Goal: Task Accomplishment & Management: Manage account settings

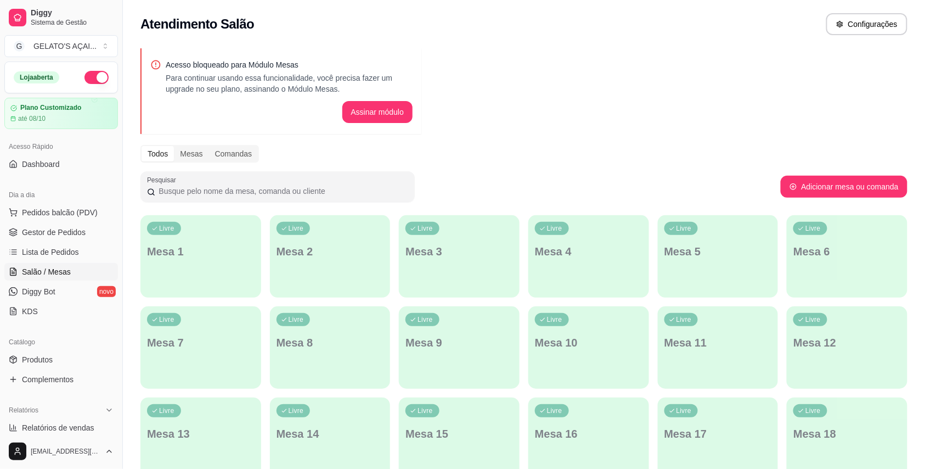
click at [52, 286] on span "Diggy Bot" at bounding box center [38, 291] width 33 height 11
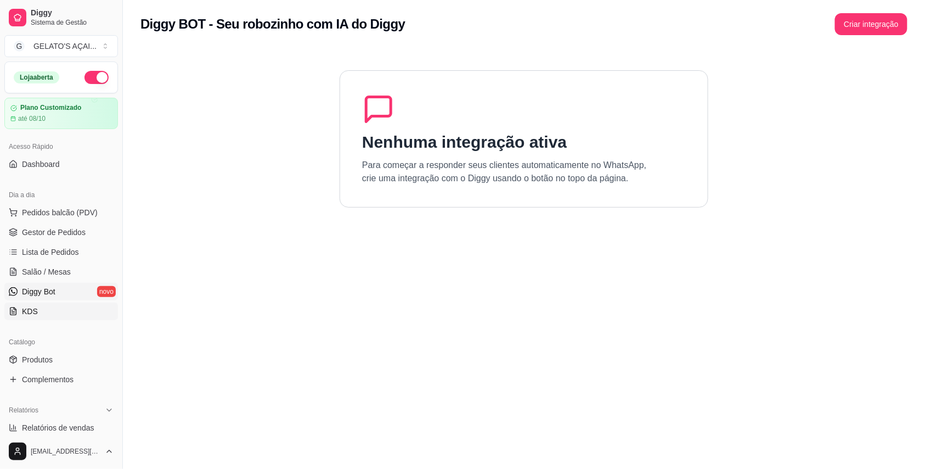
click at [45, 309] on link "KDS" at bounding box center [61, 311] width 114 height 18
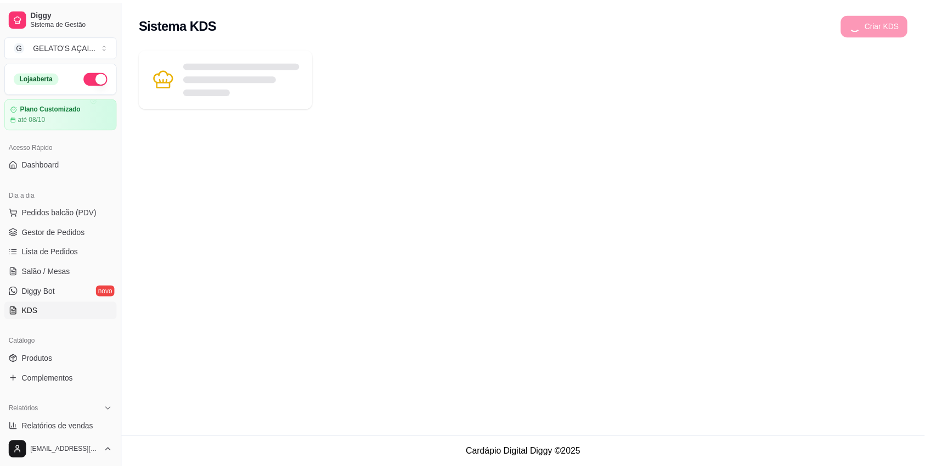
scroll to position [97, 0]
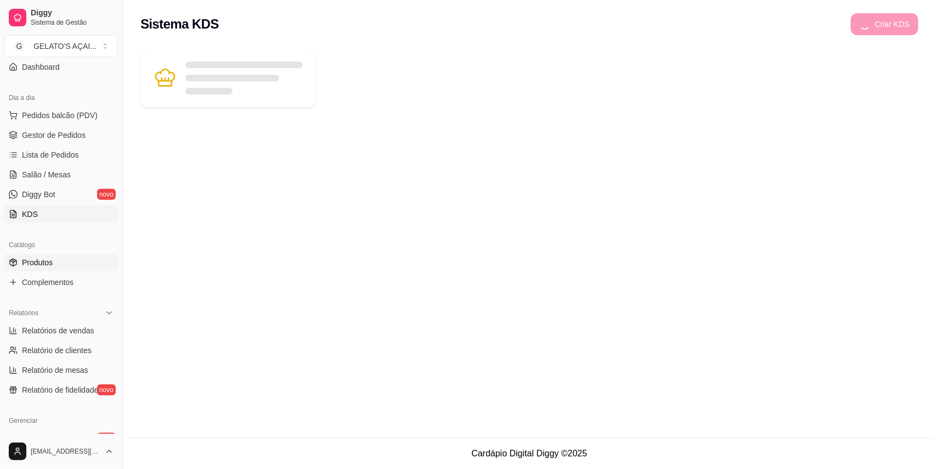
click at [54, 268] on link "Produtos" at bounding box center [61, 262] width 114 height 18
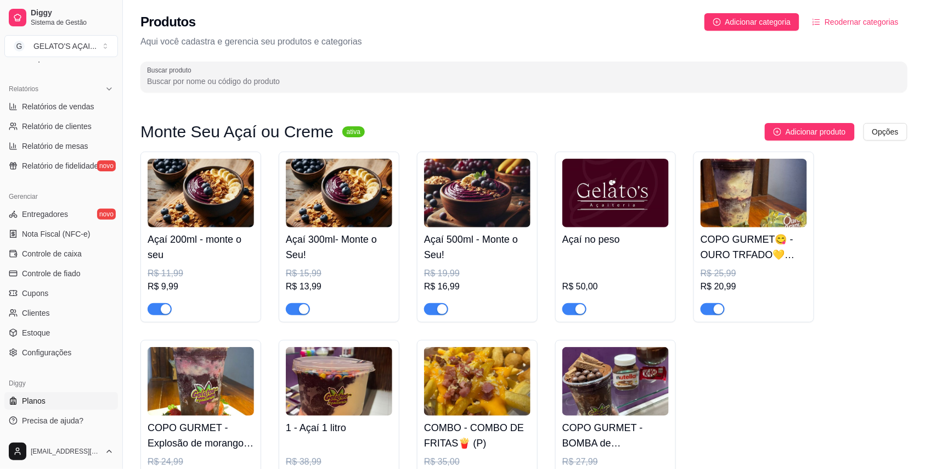
scroll to position [97, 0]
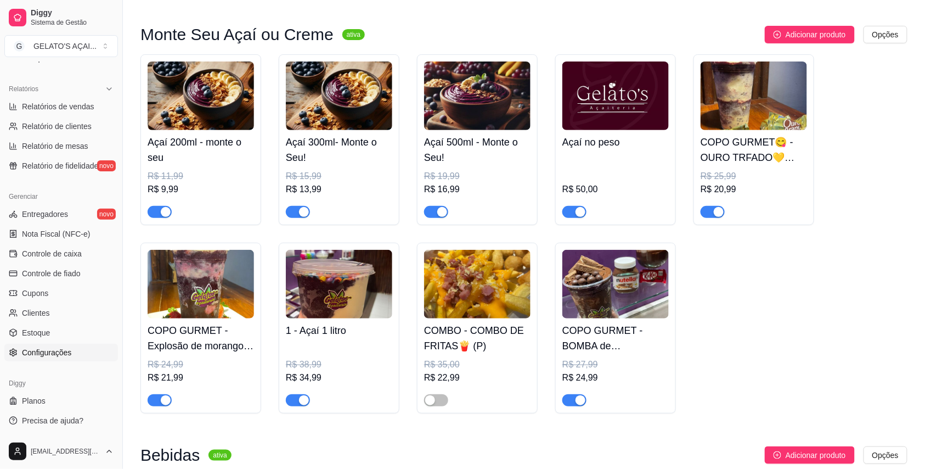
click at [56, 352] on span "Configurações" at bounding box center [46, 352] width 49 height 11
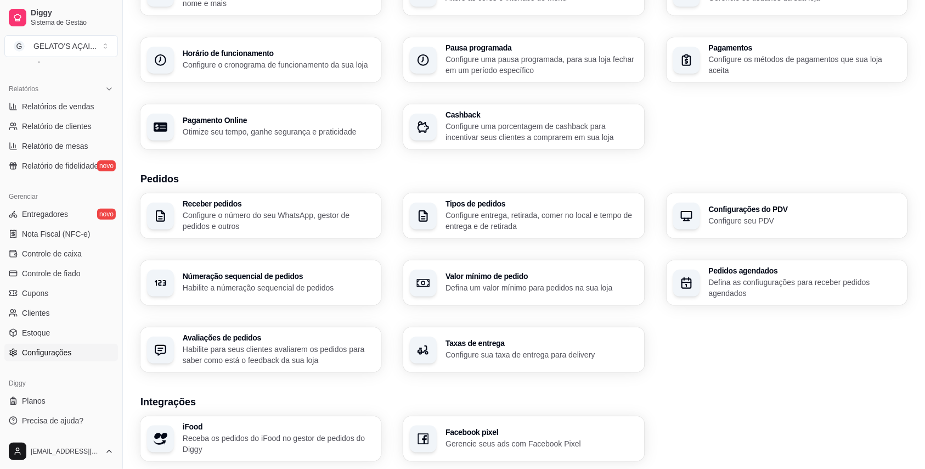
scroll to position [98, 0]
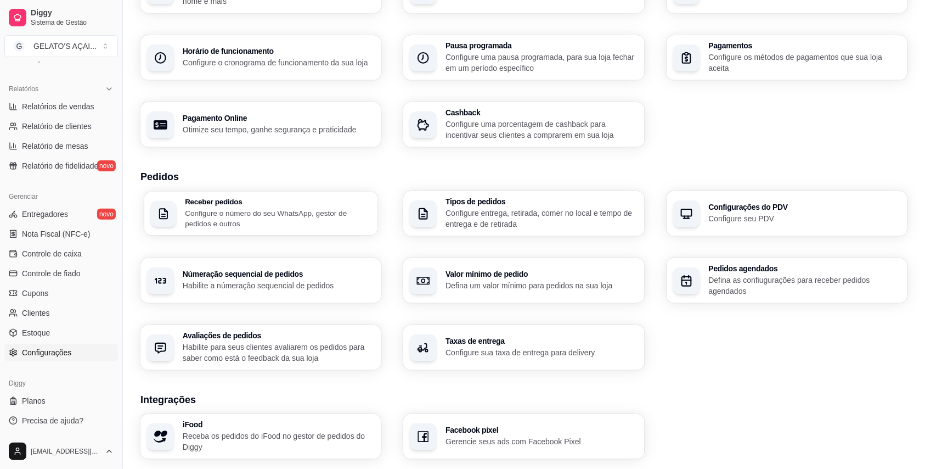
click at [270, 219] on p "Configure o número do seu WhatsApp, gestor de pedidos e outros" at bounding box center [278, 217] width 187 height 21
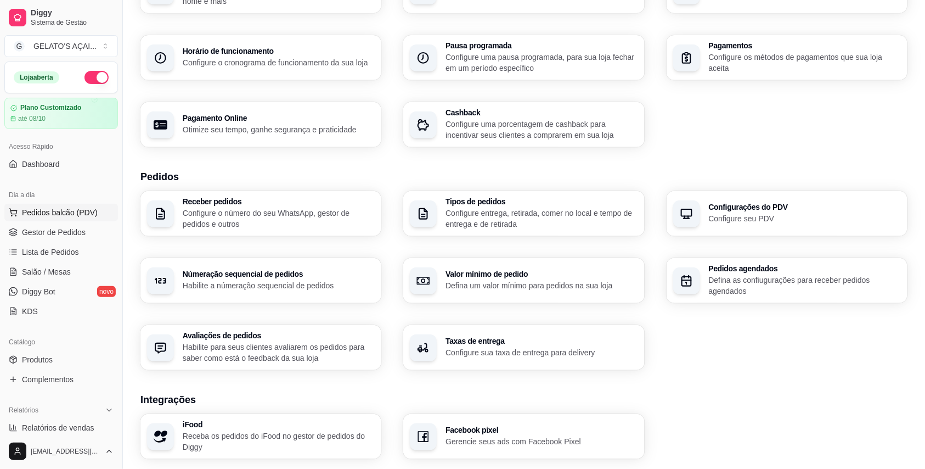
click at [67, 211] on span "Pedidos balcão (PDV)" at bounding box center [60, 212] width 76 height 11
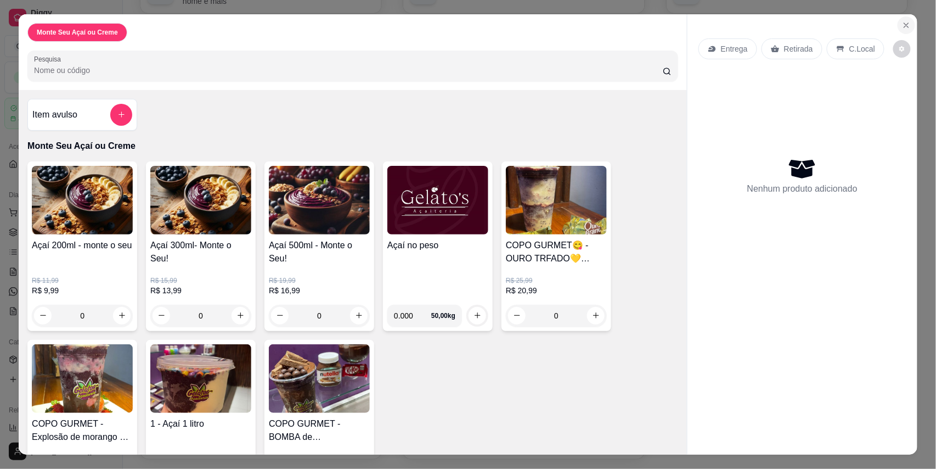
click at [909, 22] on button "Close" at bounding box center [907, 25] width 18 height 18
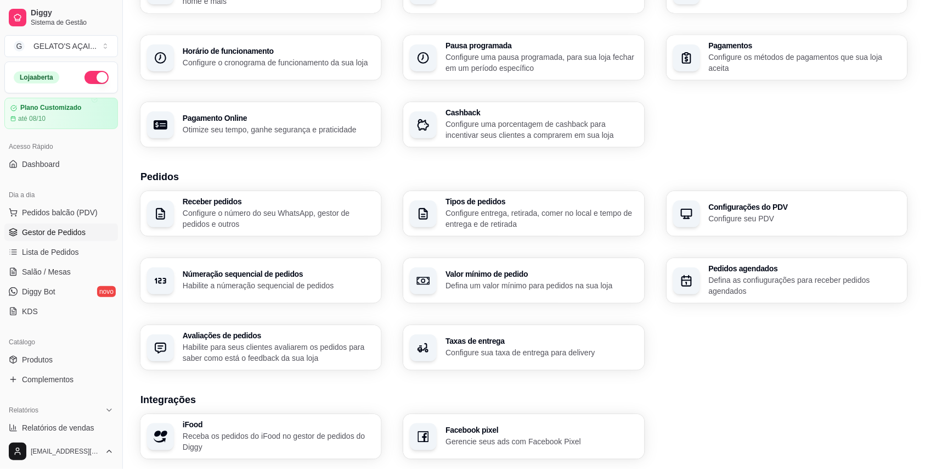
click at [60, 227] on span "Gestor de Pedidos" at bounding box center [54, 232] width 64 height 11
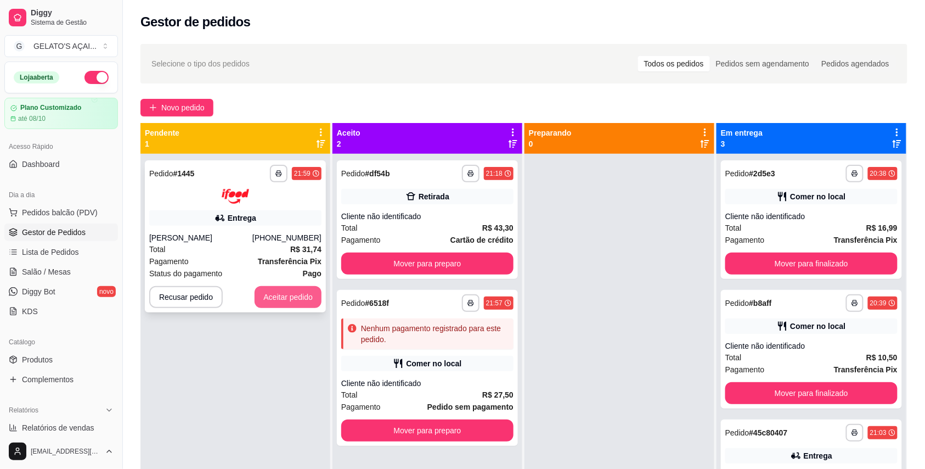
click at [288, 298] on button "Aceitar pedido" at bounding box center [288, 297] width 67 height 22
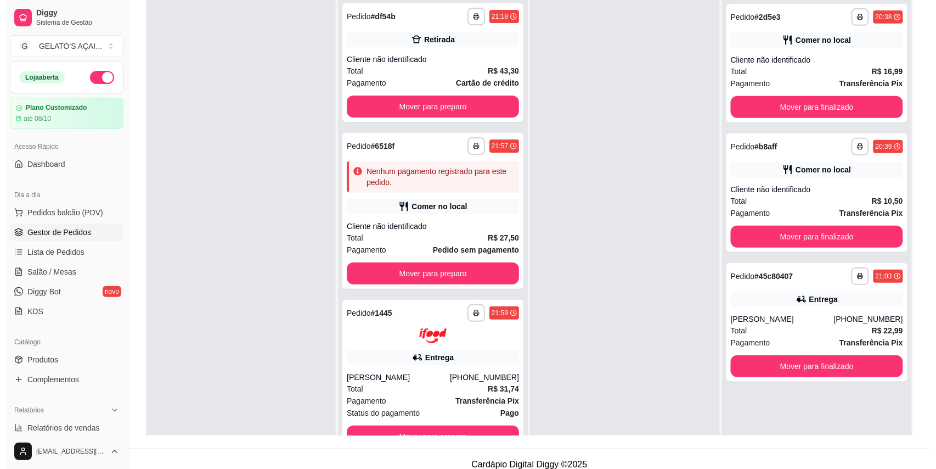
scroll to position [167, 0]
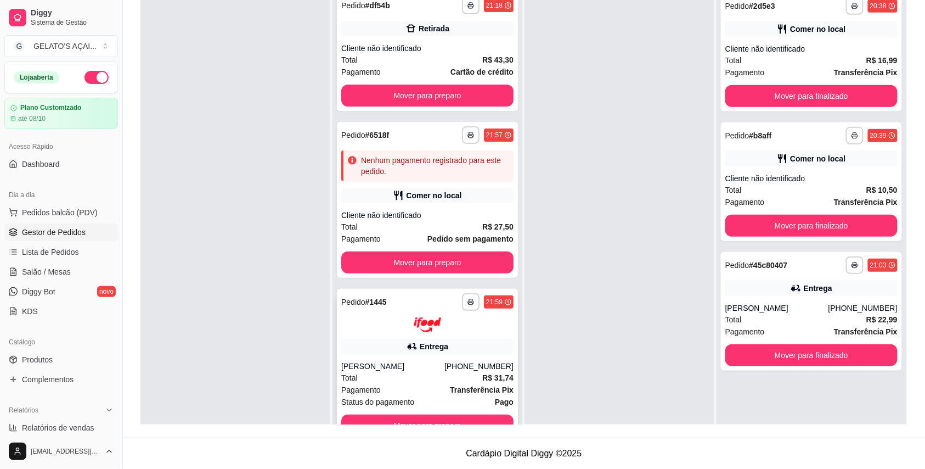
click at [409, 349] on icon at bounding box center [412, 346] width 11 height 11
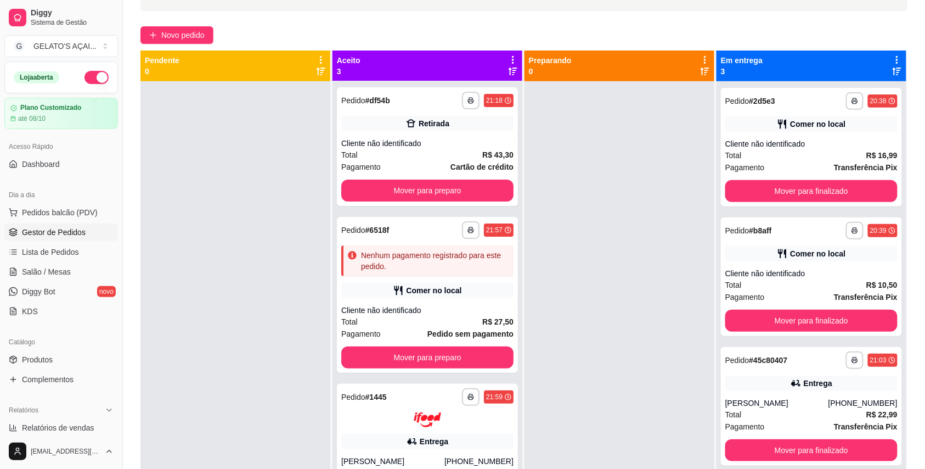
scroll to position [0, 0]
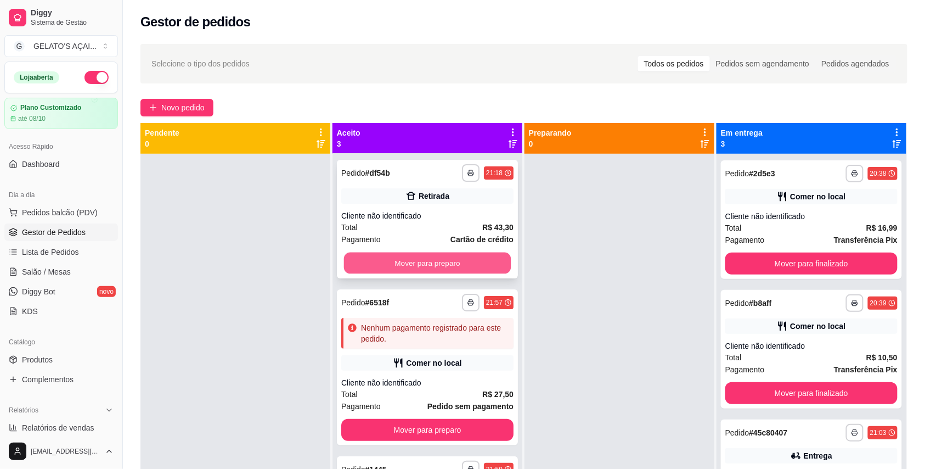
click at [436, 262] on button "Mover para preparo" at bounding box center [427, 262] width 167 height 21
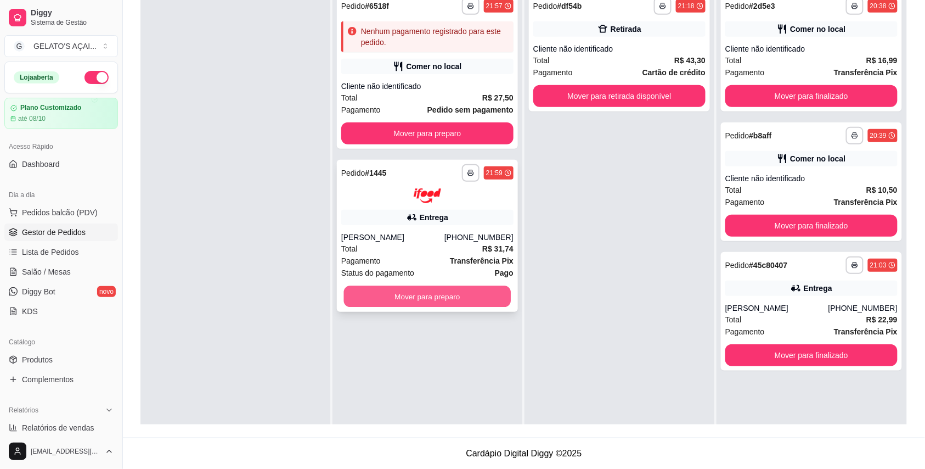
click at [398, 295] on button "Mover para preparo" at bounding box center [427, 295] width 167 height 21
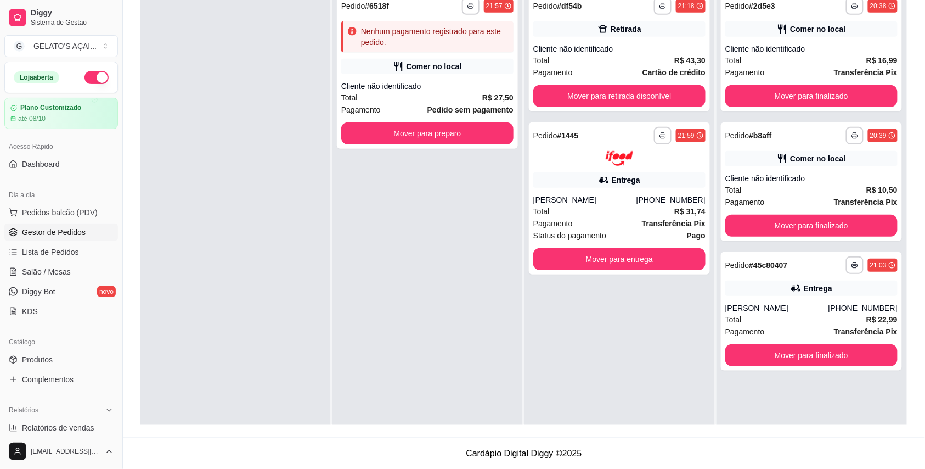
scroll to position [70, 0]
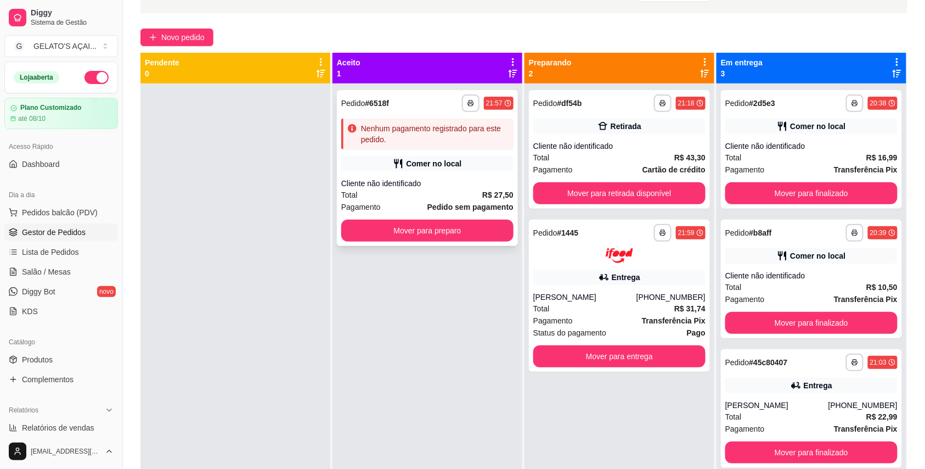
click at [425, 189] on div "Total R$ 27,50" at bounding box center [427, 195] width 172 height 12
click at [165, 37] on span "Novo pedido" at bounding box center [182, 37] width 43 height 12
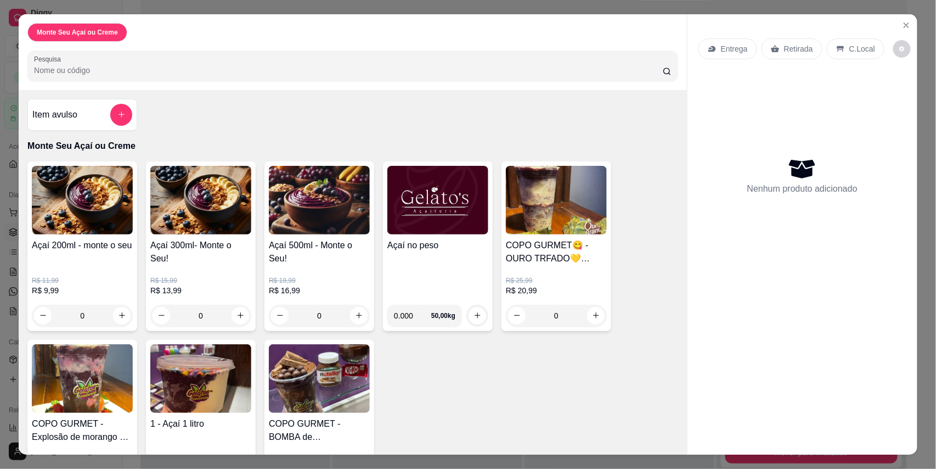
click at [448, 244] on h4 "Açaí no peso" at bounding box center [437, 245] width 101 height 13
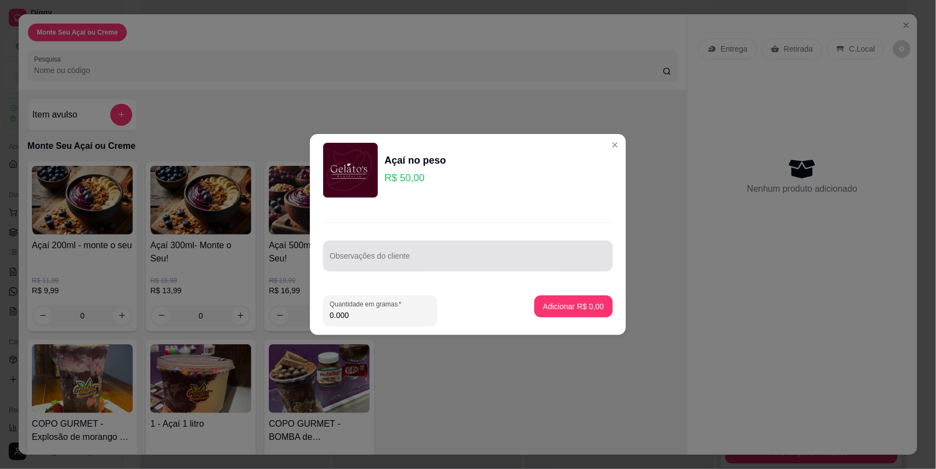
click at [386, 268] on div "Observações do cliente" at bounding box center [468, 255] width 290 height 31
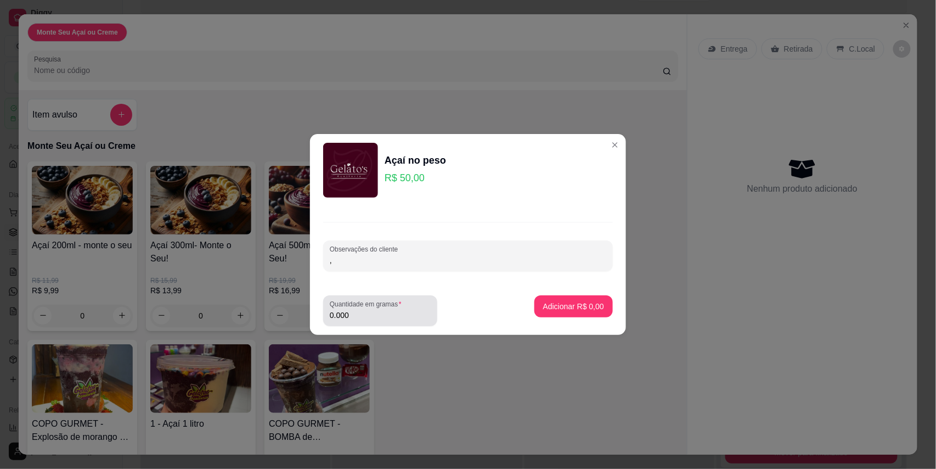
type input ","
click at [363, 320] on input "0.000" at bounding box center [380, 314] width 101 height 11
type input "0.200"
click at [551, 313] on button "Adicionar R$ 10,00" at bounding box center [571, 306] width 83 height 22
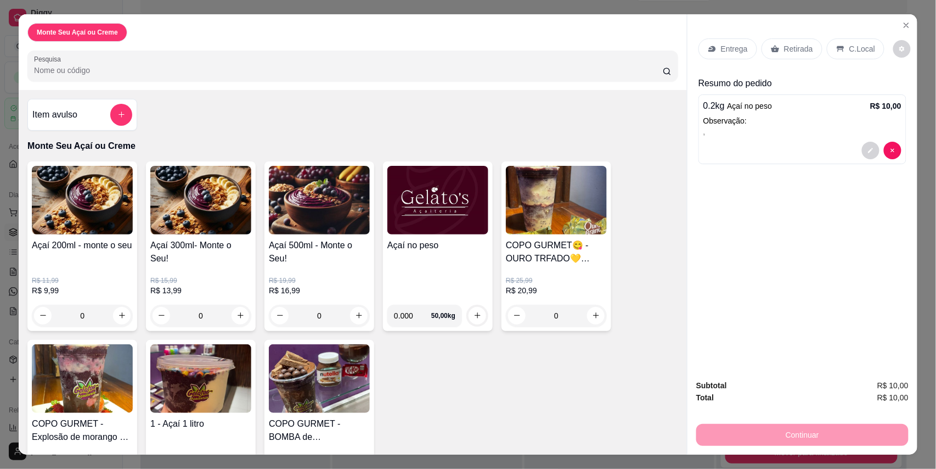
click at [851, 49] on p "C.Local" at bounding box center [862, 48] width 26 height 11
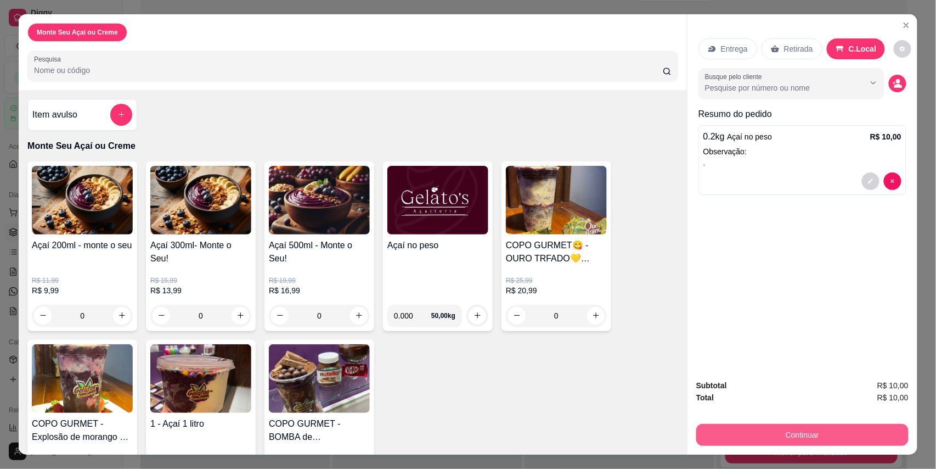
click at [762, 425] on button "Continuar" at bounding box center [802, 435] width 212 height 22
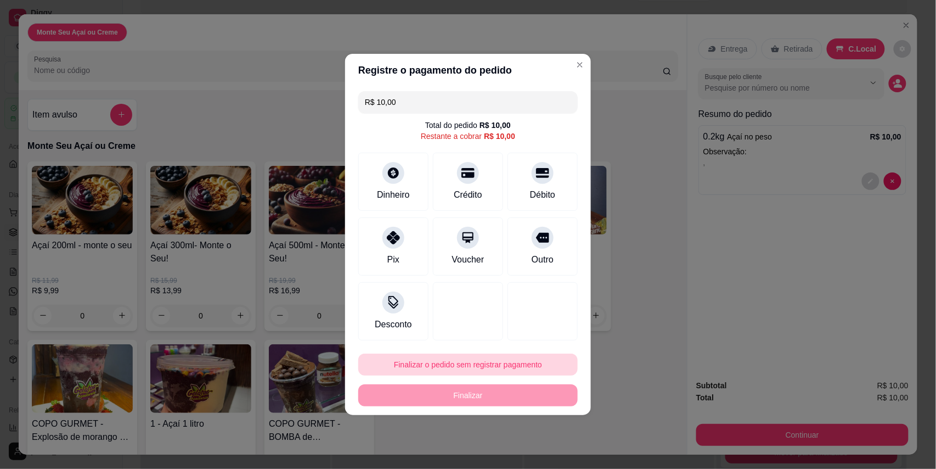
click at [517, 363] on button "Finalizar o pedido sem registrar pagamento" at bounding box center [467, 364] width 219 height 22
click at [536, 341] on button "Confirmar" at bounding box center [534, 333] width 41 height 17
type input "R$ 0,00"
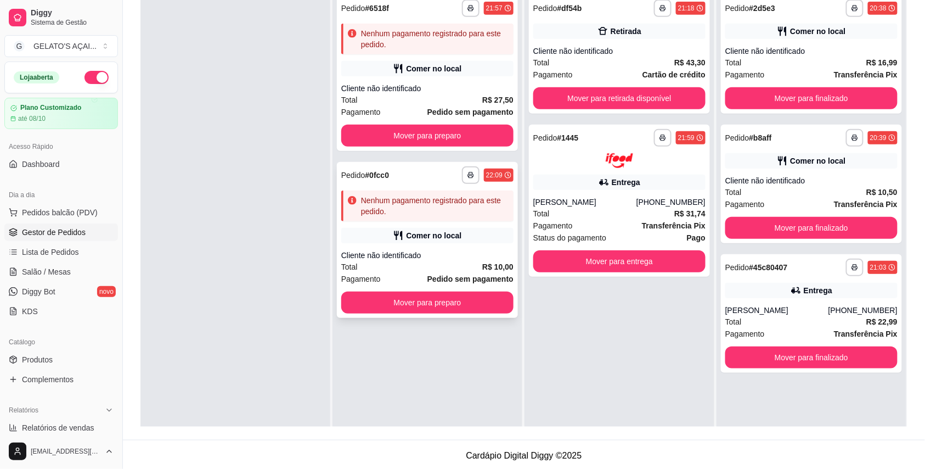
scroll to position [167, 0]
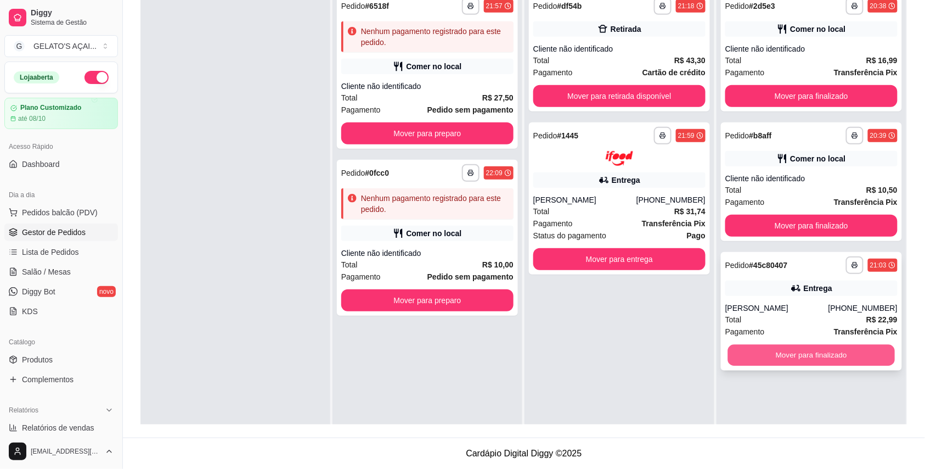
click at [780, 346] on button "Mover para finalizado" at bounding box center [811, 355] width 167 height 21
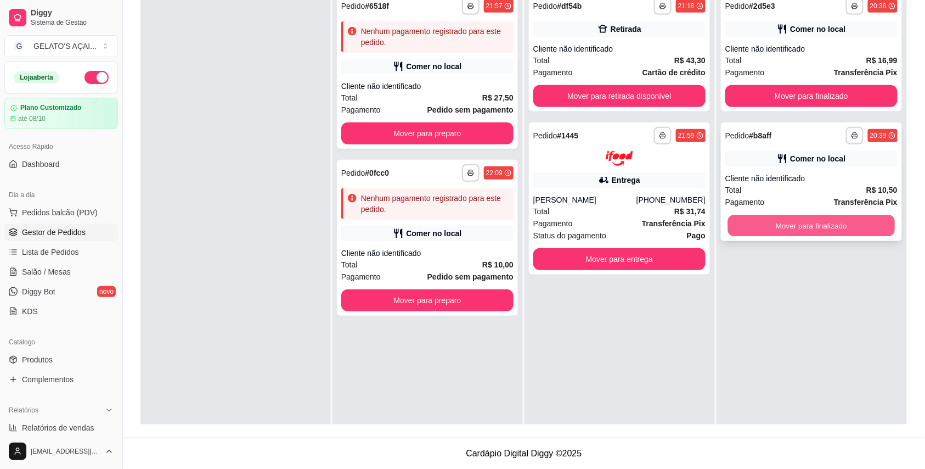
click at [825, 226] on button "Mover para finalizado" at bounding box center [811, 225] width 167 height 21
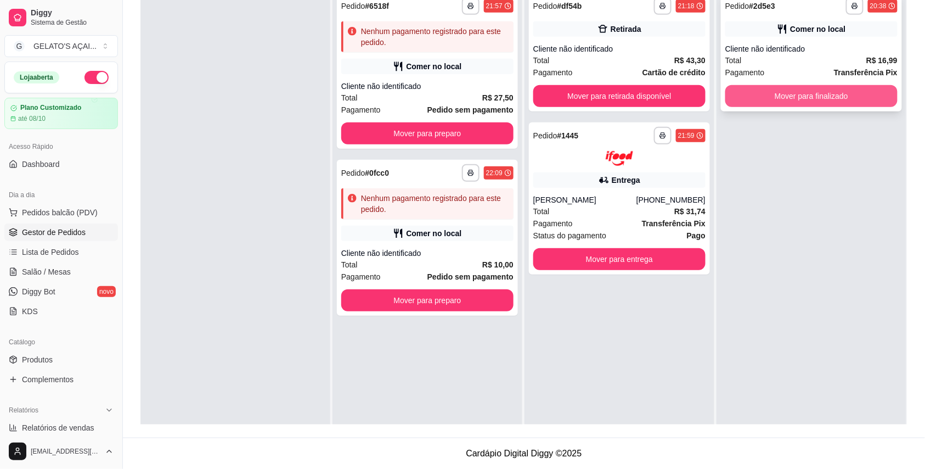
click at [841, 95] on button "Mover para finalizado" at bounding box center [811, 96] width 172 height 22
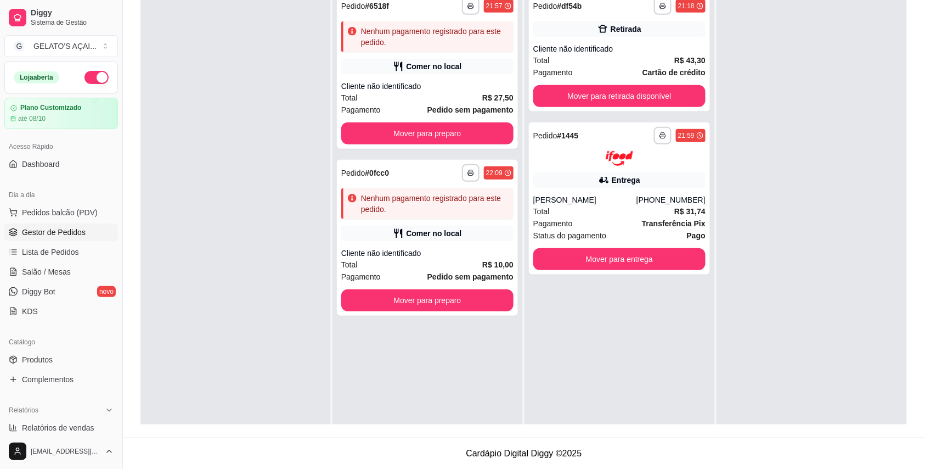
scroll to position [70, 0]
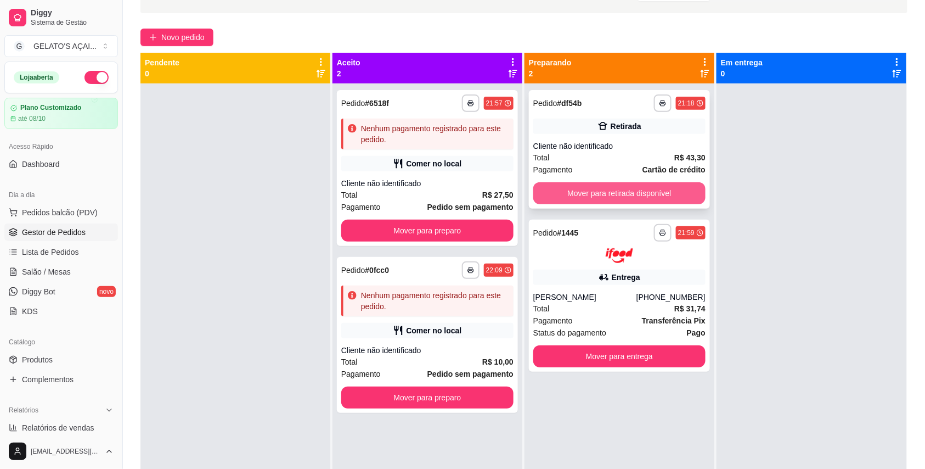
click at [659, 199] on button "Mover para retirada disponível" at bounding box center [619, 193] width 172 height 22
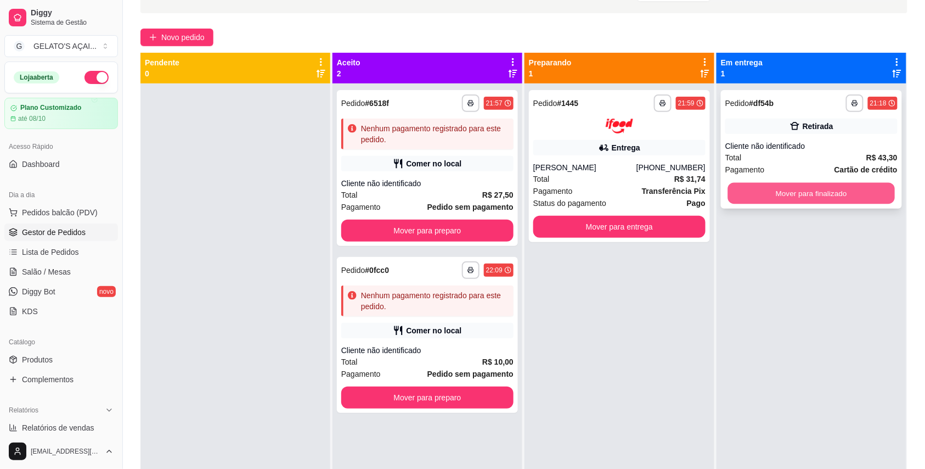
click at [817, 192] on button "Mover para finalizado" at bounding box center [811, 193] width 167 height 21
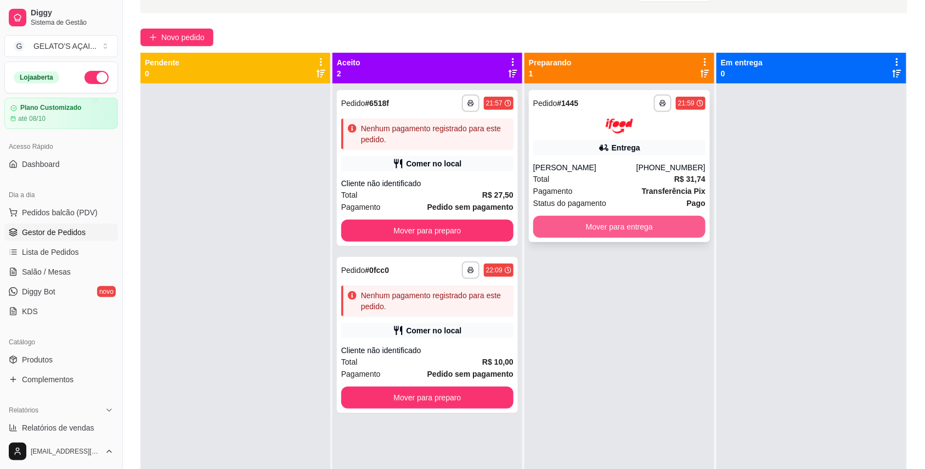
click at [655, 229] on button "Mover para entrega" at bounding box center [619, 227] width 172 height 22
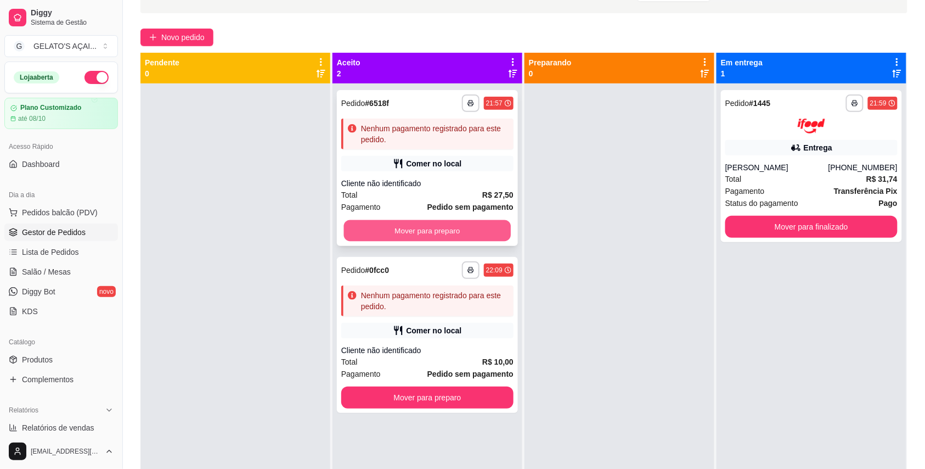
click at [488, 240] on button "Mover para preparo" at bounding box center [427, 230] width 167 height 21
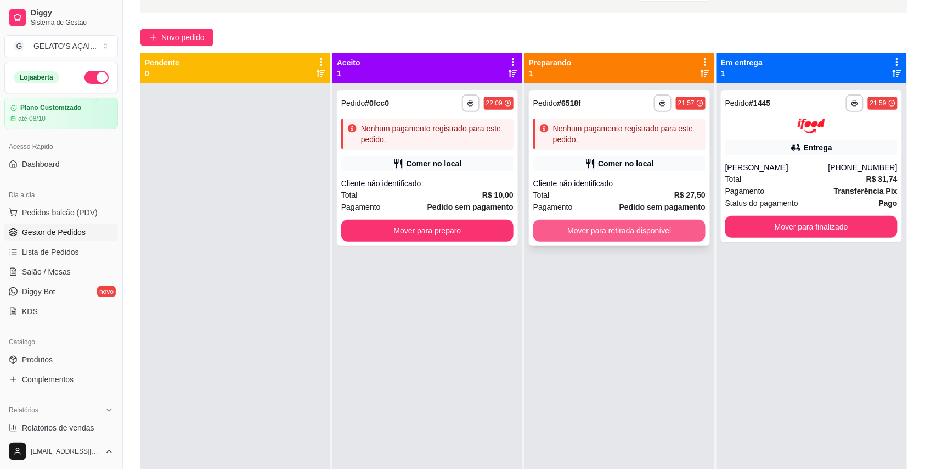
click at [597, 229] on button "Mover para retirada disponível" at bounding box center [619, 230] width 172 height 22
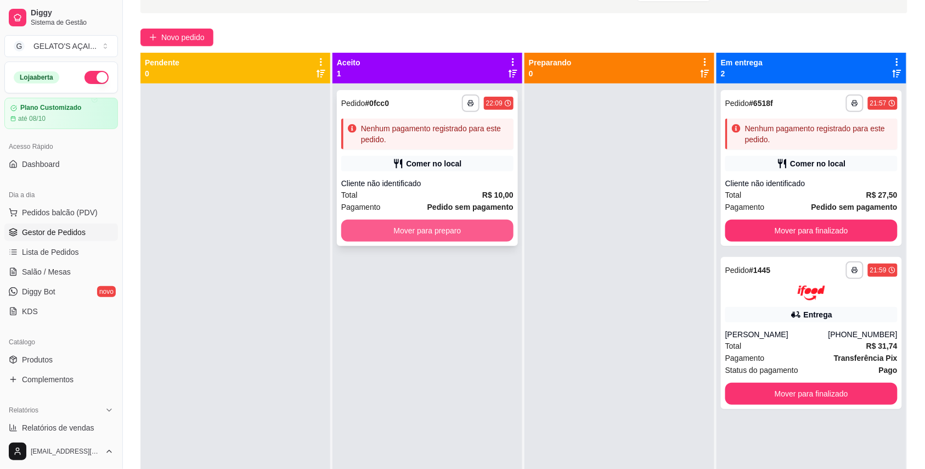
click at [497, 238] on button "Mover para preparo" at bounding box center [427, 230] width 172 height 22
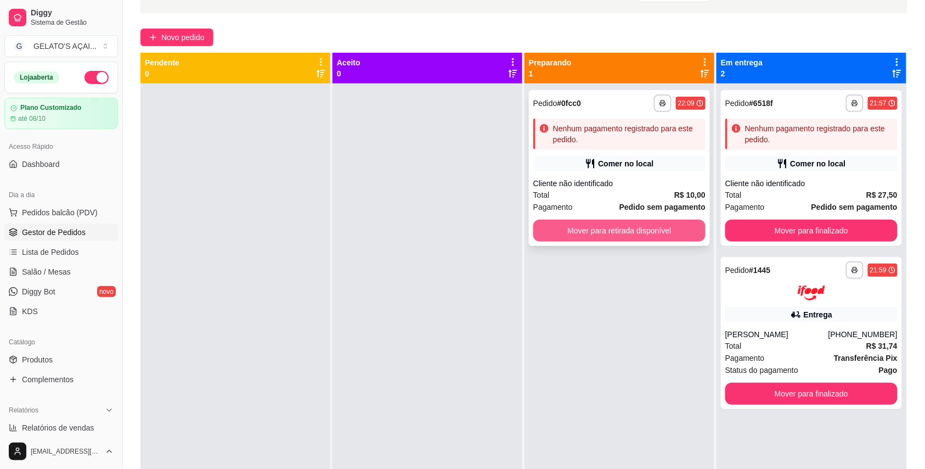
click at [646, 233] on button "Mover para retirada disponível" at bounding box center [619, 230] width 172 height 22
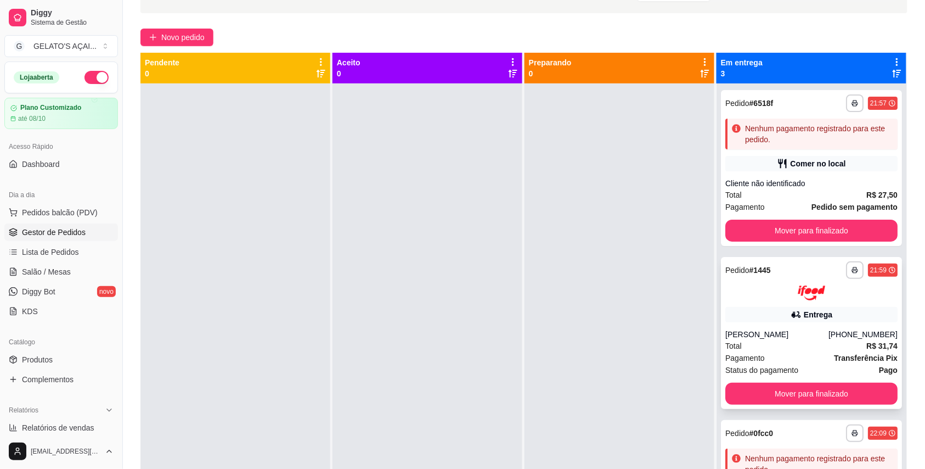
click at [788, 325] on div "**********" at bounding box center [811, 333] width 181 height 152
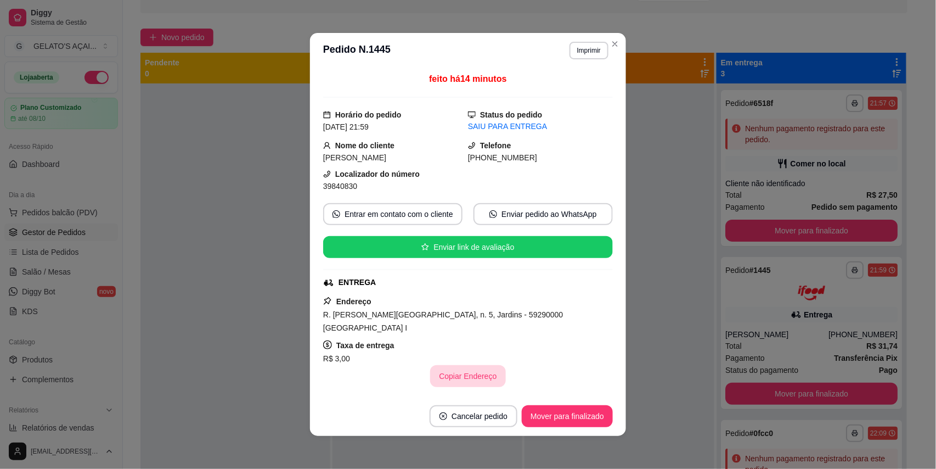
click at [472, 365] on button "Copiar Endereço" at bounding box center [467, 376] width 75 height 22
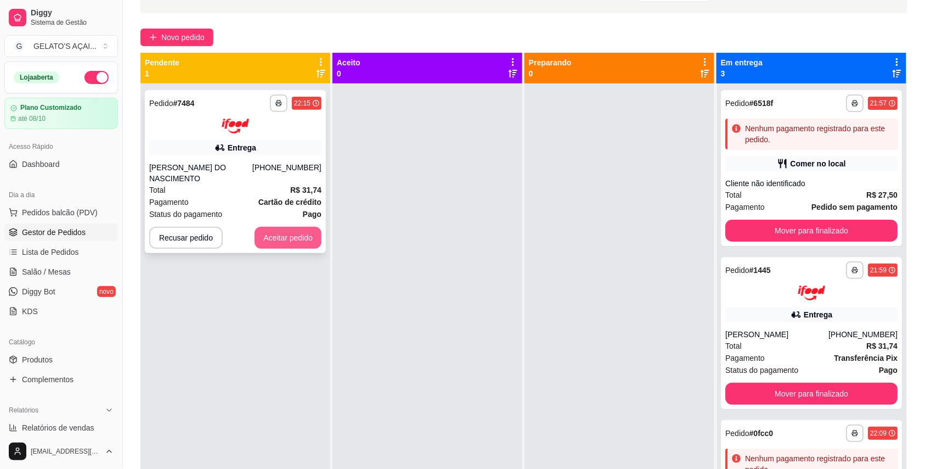
click at [297, 239] on button "Aceitar pedido" at bounding box center [288, 238] width 67 height 22
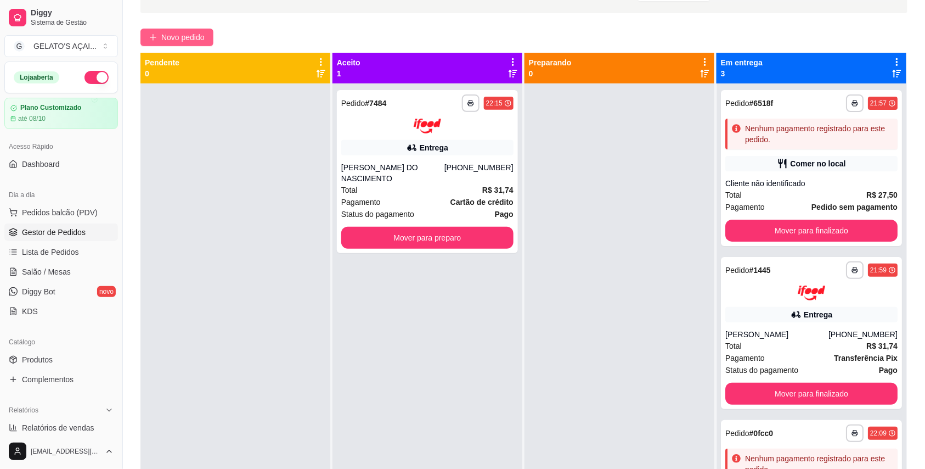
click at [184, 37] on span "Novo pedido" at bounding box center [182, 37] width 43 height 12
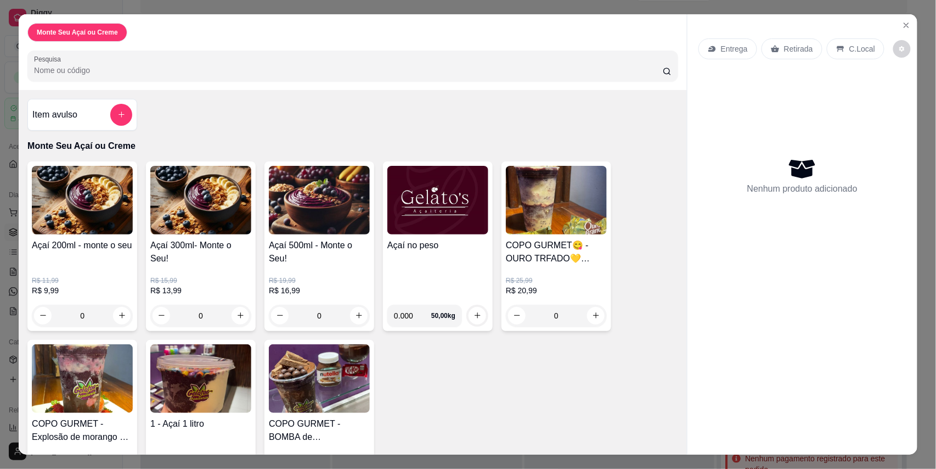
click at [426, 229] on img at bounding box center [437, 200] width 101 height 69
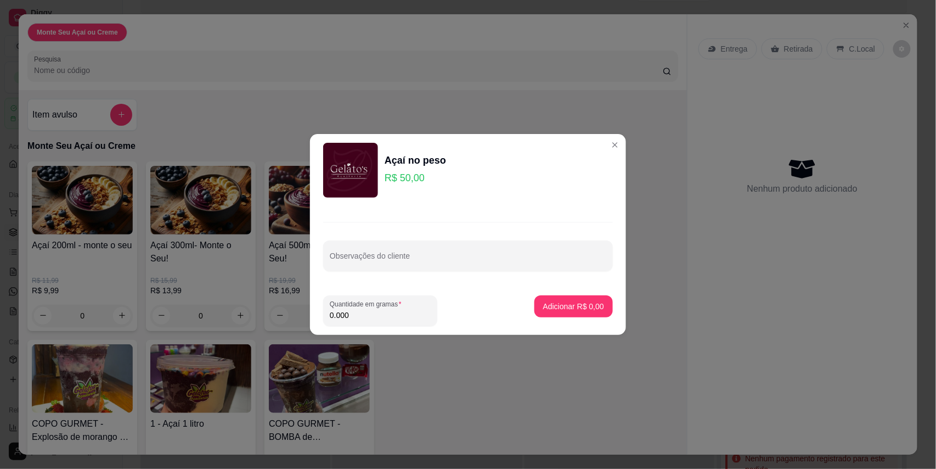
click at [362, 318] on input "0.000" at bounding box center [380, 314] width 101 height 11
type input "0.286"
click at [575, 310] on p "Adicionar R$ 14,30" at bounding box center [572, 306] width 64 height 10
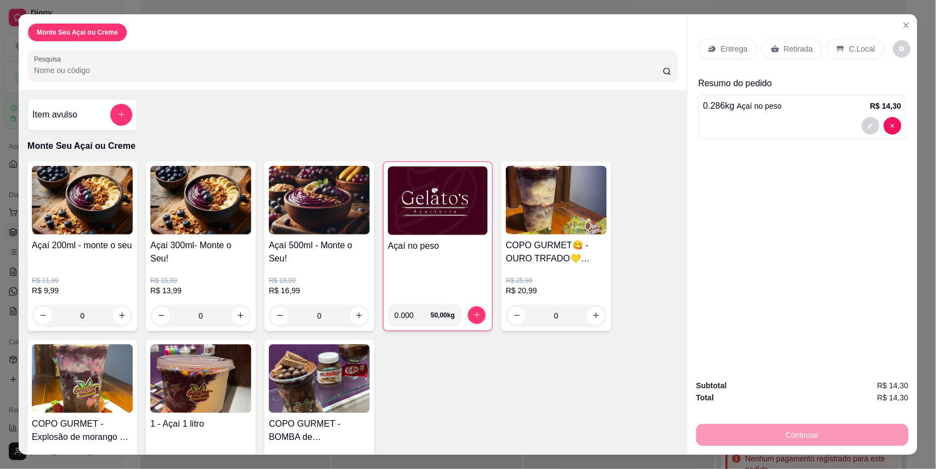
click at [836, 48] on icon at bounding box center [840, 48] width 9 height 9
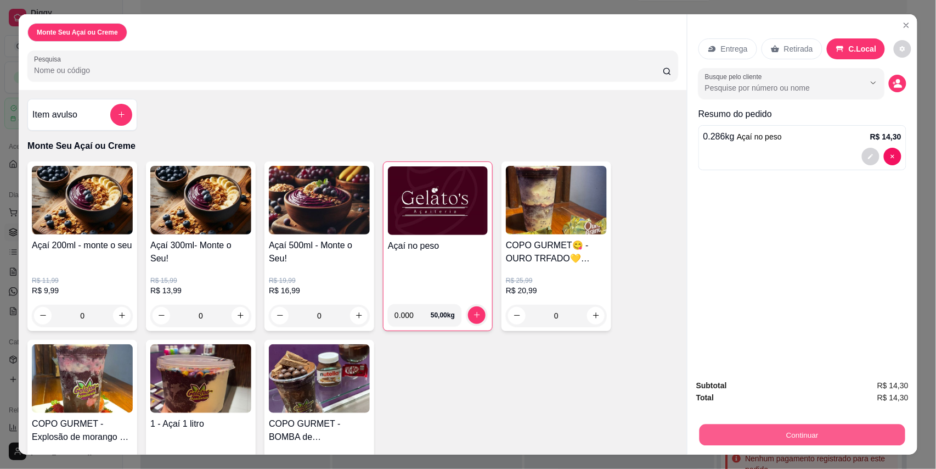
click at [779, 444] on button "Continuar" at bounding box center [803, 434] width 206 height 21
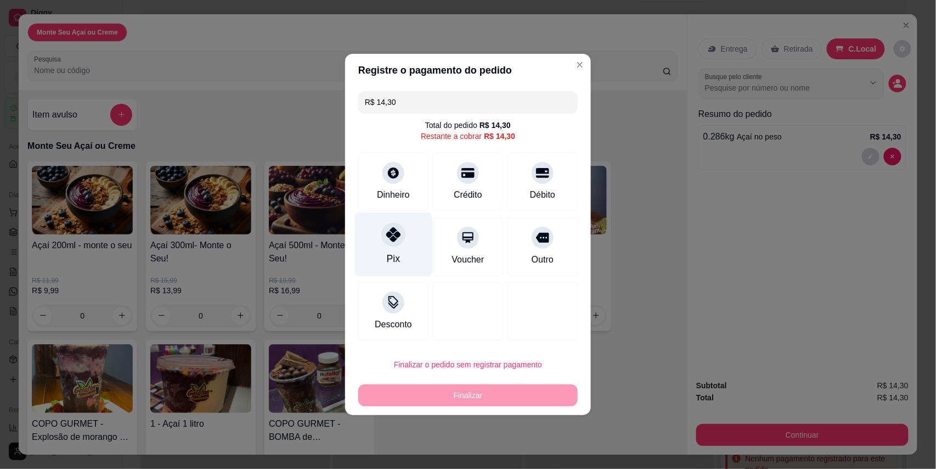
click at [378, 253] on div "Pix" at bounding box center [393, 244] width 77 height 64
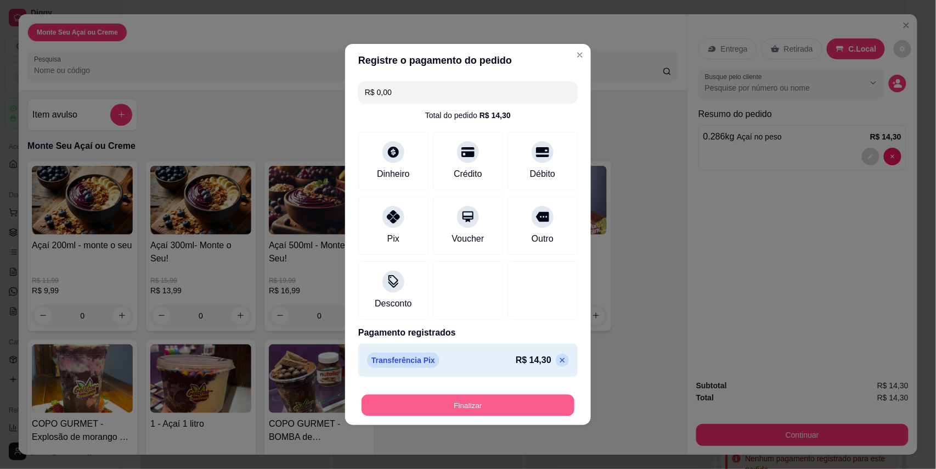
click at [442, 402] on button "Finalizar" at bounding box center [468, 404] width 213 height 21
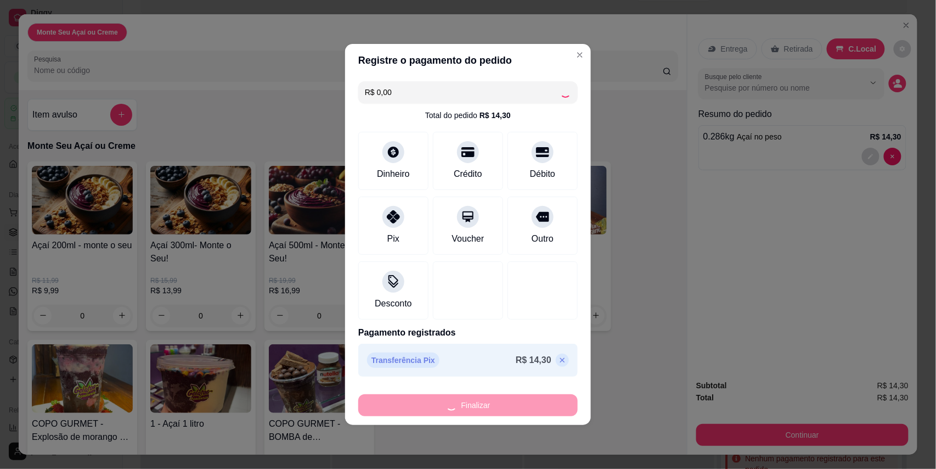
type input "-R$ 14,30"
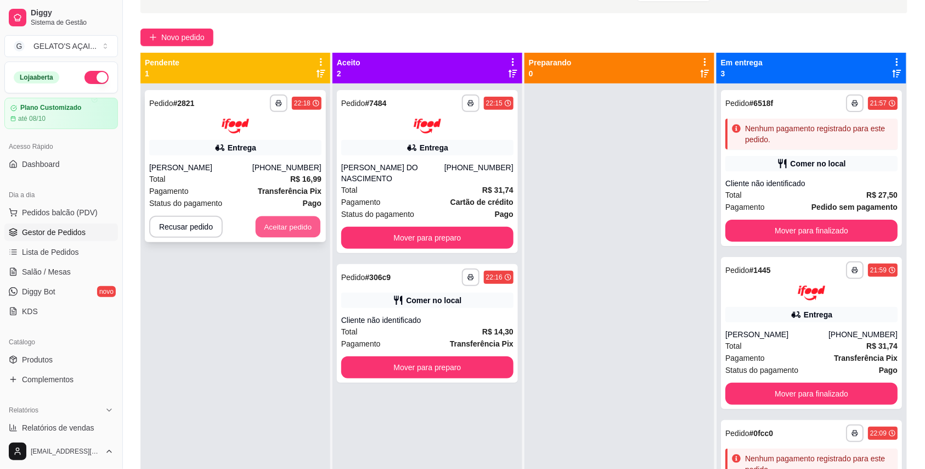
click at [306, 227] on button "Aceitar pedido" at bounding box center [288, 226] width 65 height 21
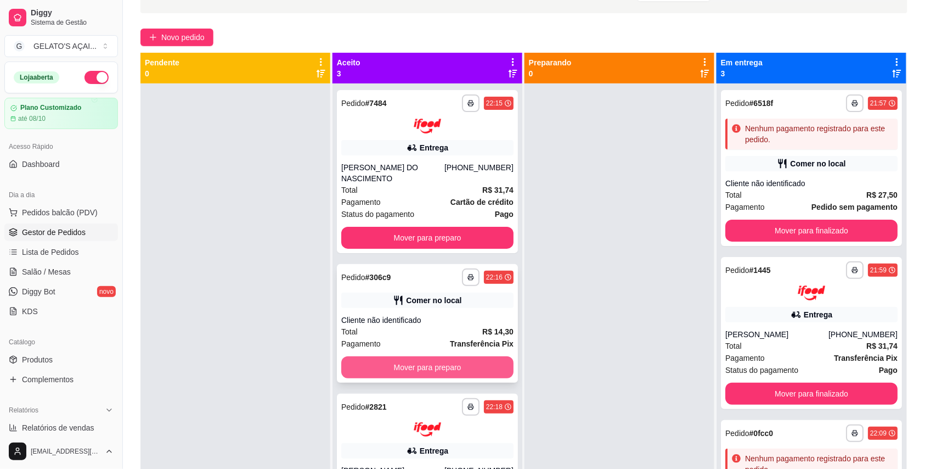
click at [455, 370] on button "Mover para preparo" at bounding box center [427, 367] width 172 height 22
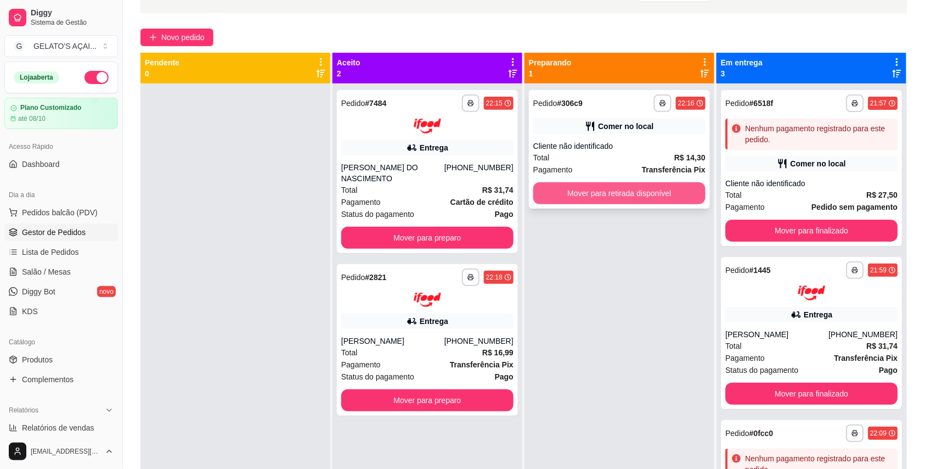
click at [659, 198] on button "Mover para retirada disponível" at bounding box center [619, 193] width 172 height 22
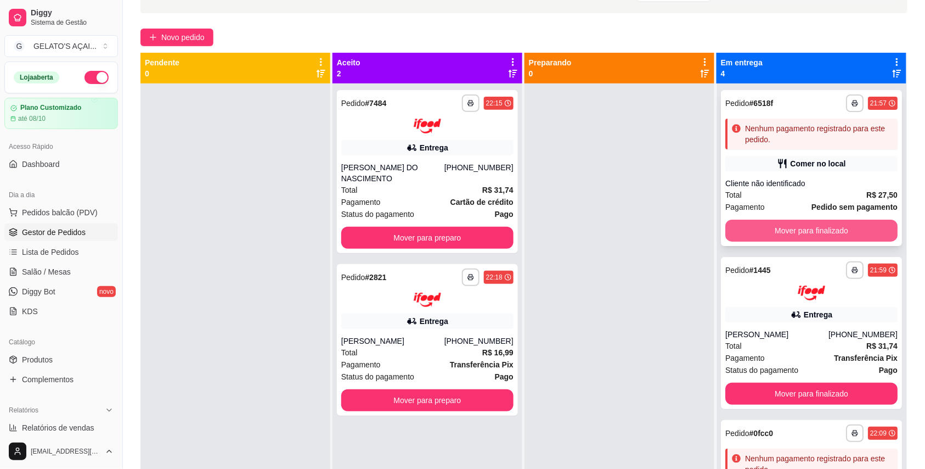
click at [786, 231] on button "Mover para finalizado" at bounding box center [811, 230] width 172 height 22
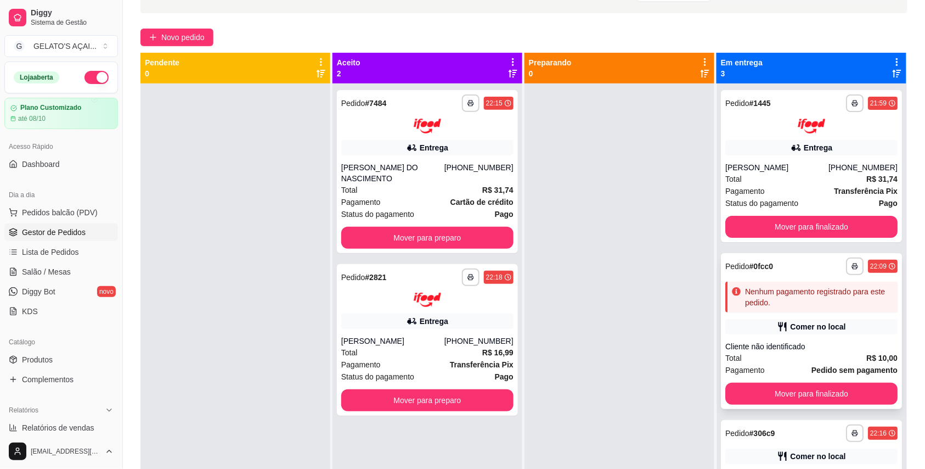
scroll to position [1, 0]
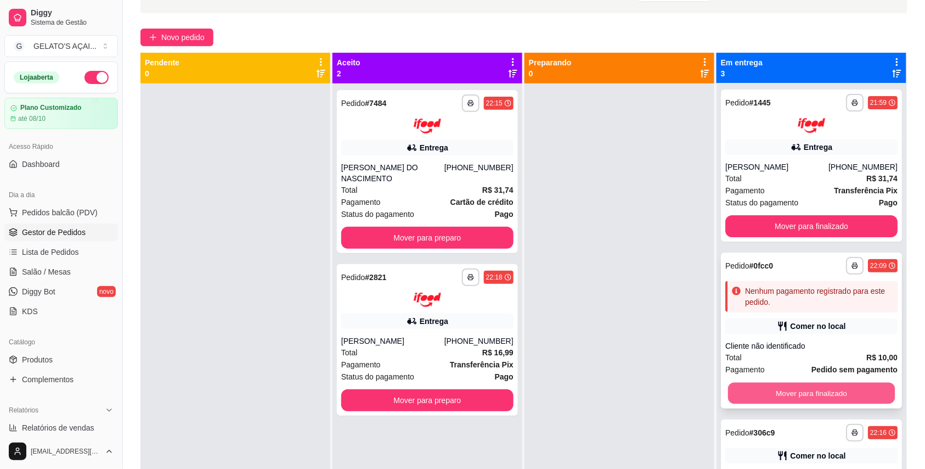
click at [769, 401] on button "Mover para finalizado" at bounding box center [811, 392] width 167 height 21
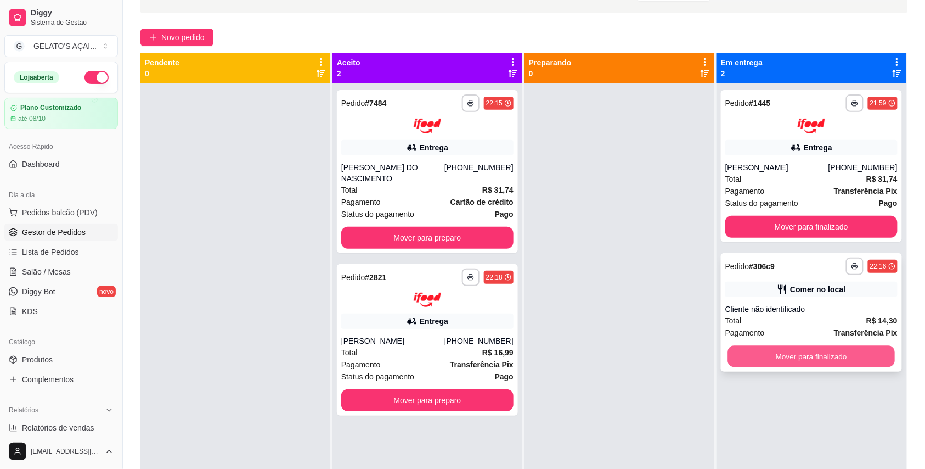
click at [788, 359] on button "Mover para finalizado" at bounding box center [811, 355] width 167 height 21
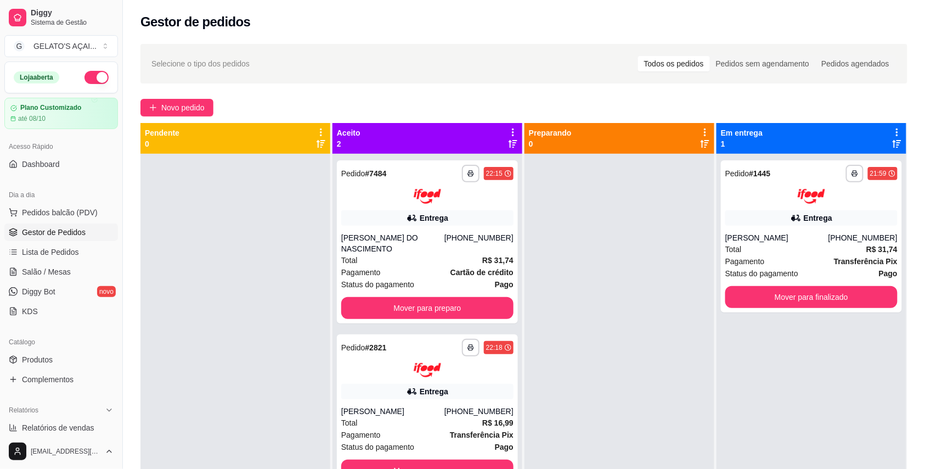
scroll to position [31, 0]
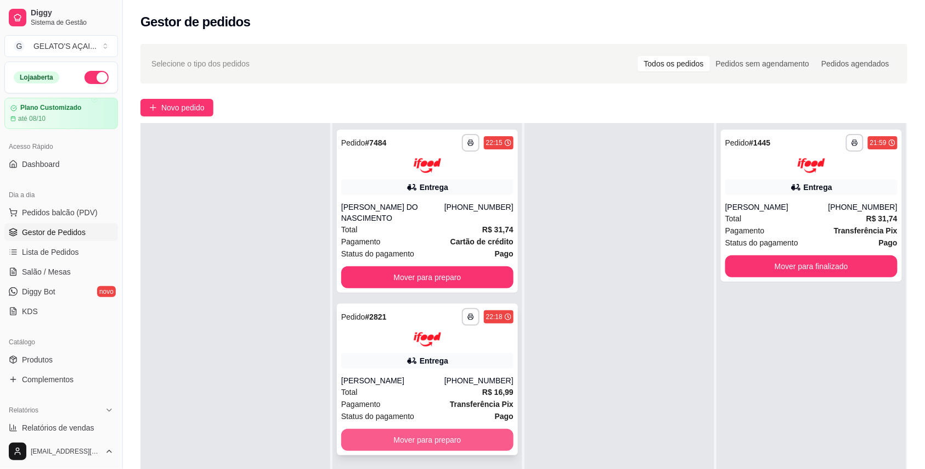
click at [466, 443] on button "Mover para preparo" at bounding box center [427, 439] width 172 height 22
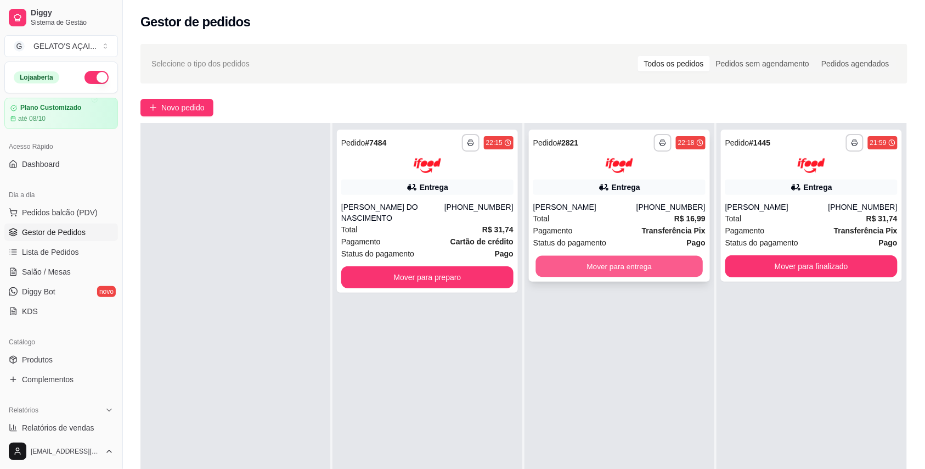
click at [624, 257] on button "Mover para entrega" at bounding box center [619, 265] width 167 height 21
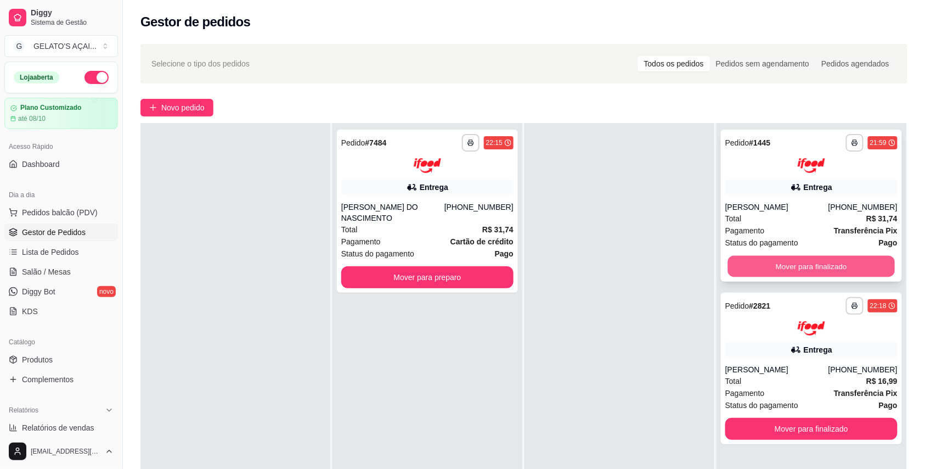
click at [735, 260] on button "Mover para finalizado" at bounding box center [811, 265] width 167 height 21
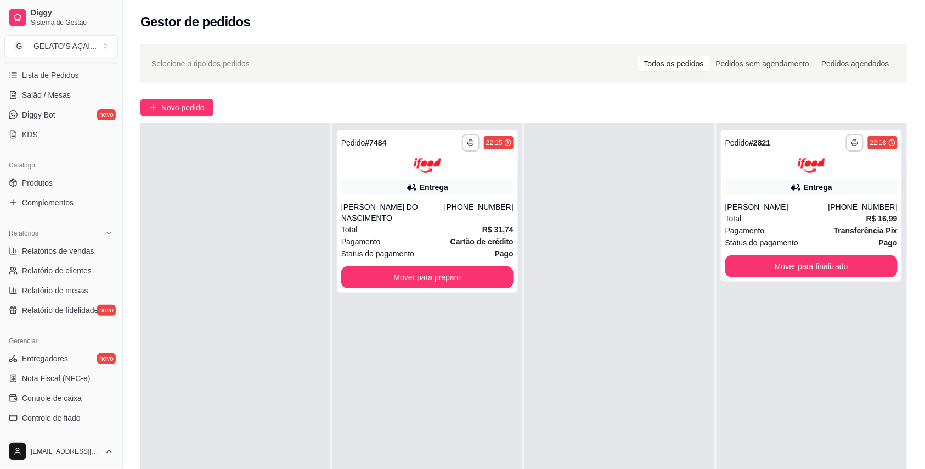
scroll to position [195, 0]
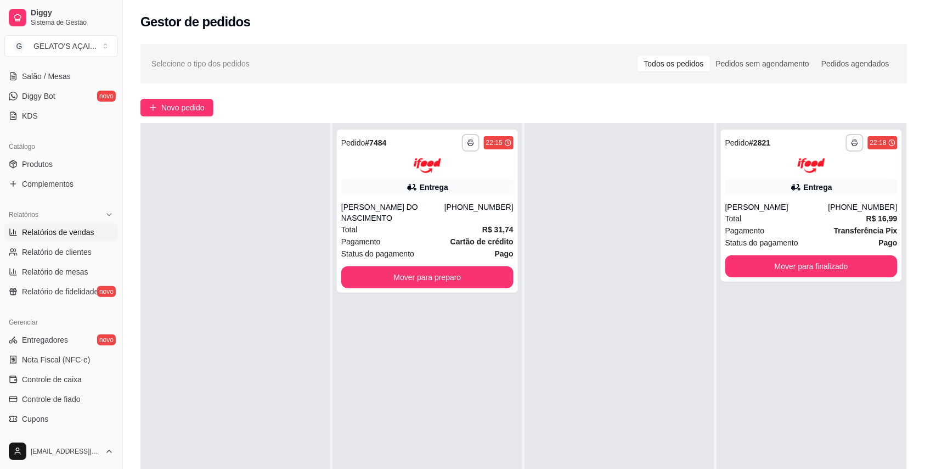
click at [86, 233] on span "Relatórios de vendas" at bounding box center [58, 232] width 72 height 11
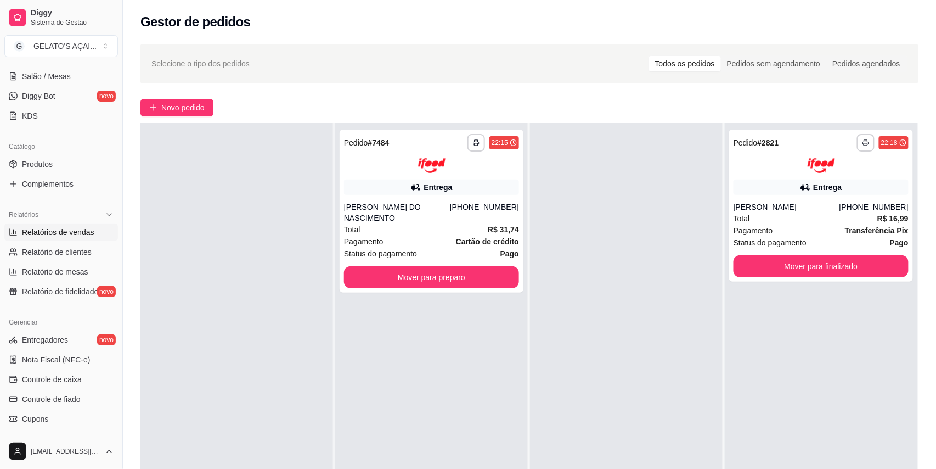
select select "ALL"
select select "0"
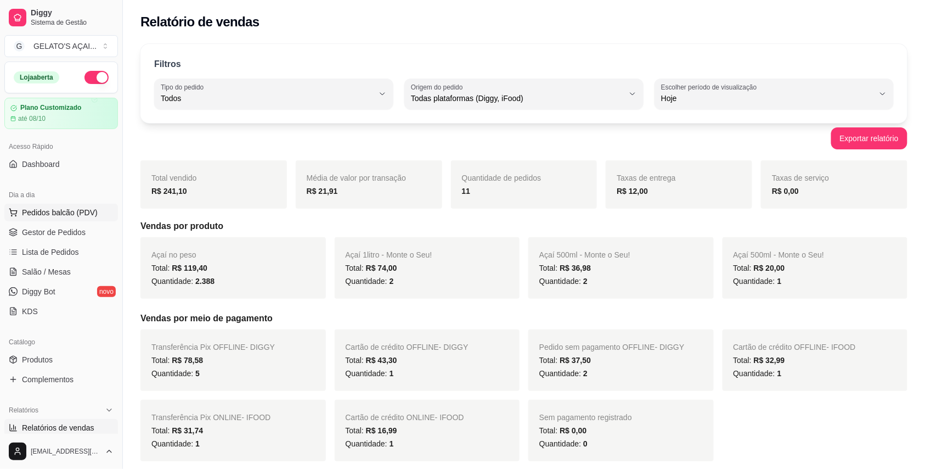
click at [74, 210] on span "Pedidos balcão (PDV)" at bounding box center [60, 212] width 76 height 11
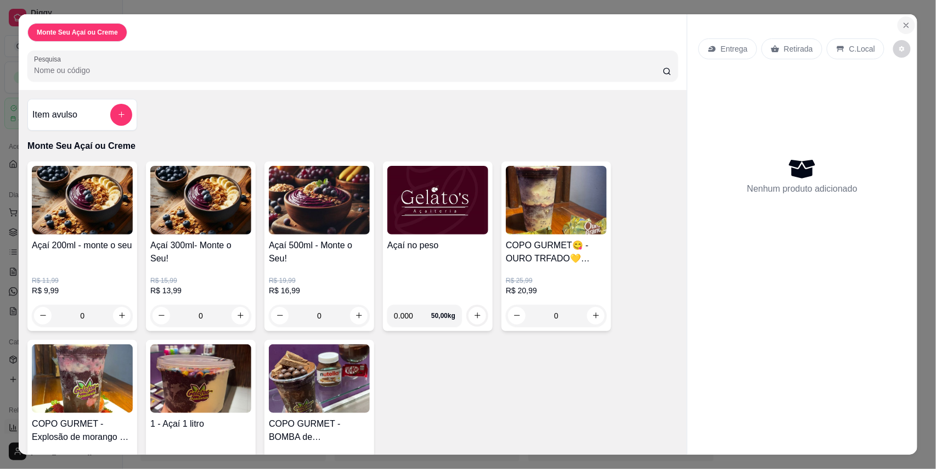
click at [909, 29] on button "Close" at bounding box center [907, 25] width 18 height 18
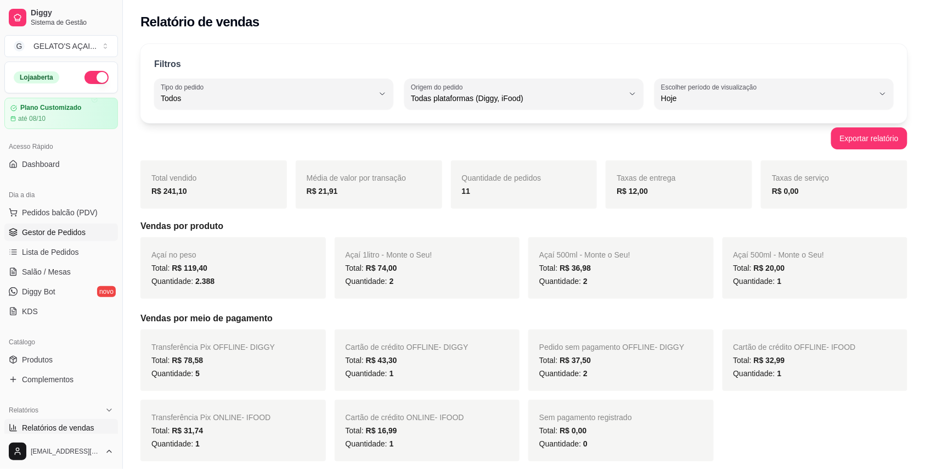
click at [60, 235] on span "Gestor de Pedidos" at bounding box center [54, 232] width 64 height 11
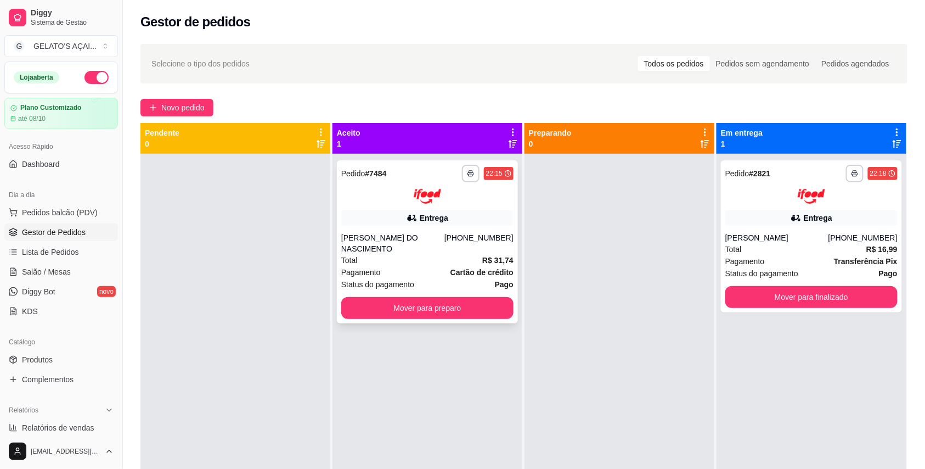
click at [443, 249] on div "[PERSON_NAME] DO NASCIMENTO" at bounding box center [392, 243] width 103 height 22
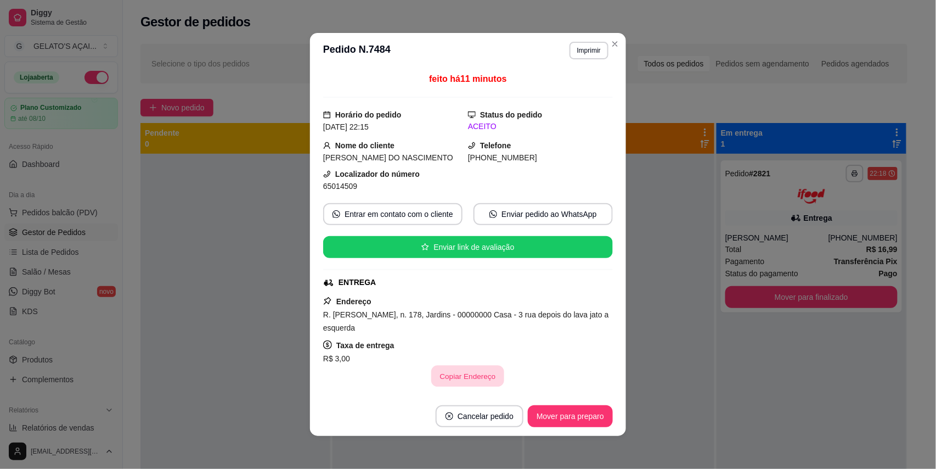
click at [455, 382] on button "Copiar Endereço" at bounding box center [468, 375] width 73 height 21
click at [555, 418] on button "Mover para preparo" at bounding box center [570, 415] width 82 height 21
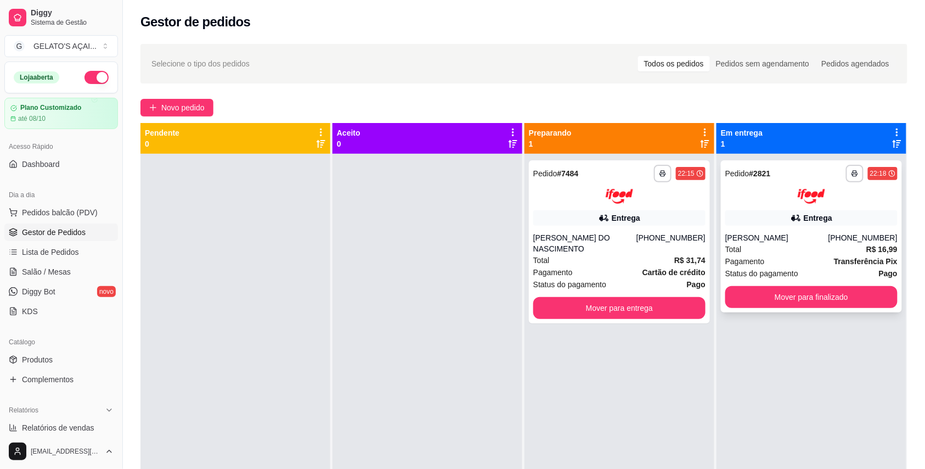
click at [826, 246] on div "Total R$ 16,99" at bounding box center [811, 249] width 172 height 12
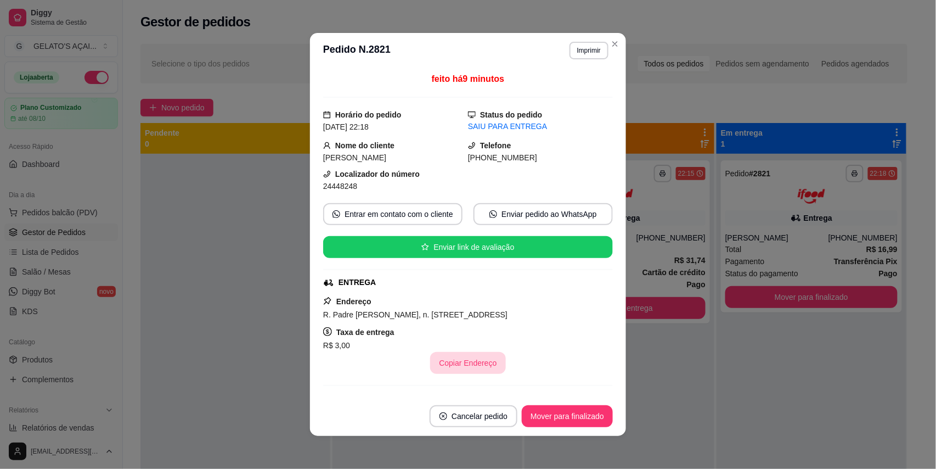
click at [483, 362] on button "Copiar Endereço" at bounding box center [467, 363] width 75 height 22
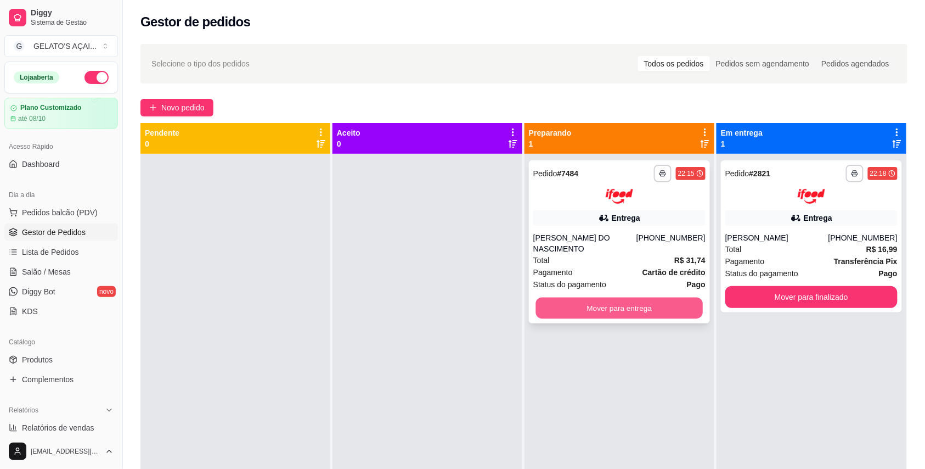
click at [614, 307] on button "Mover para entrega" at bounding box center [619, 307] width 167 height 21
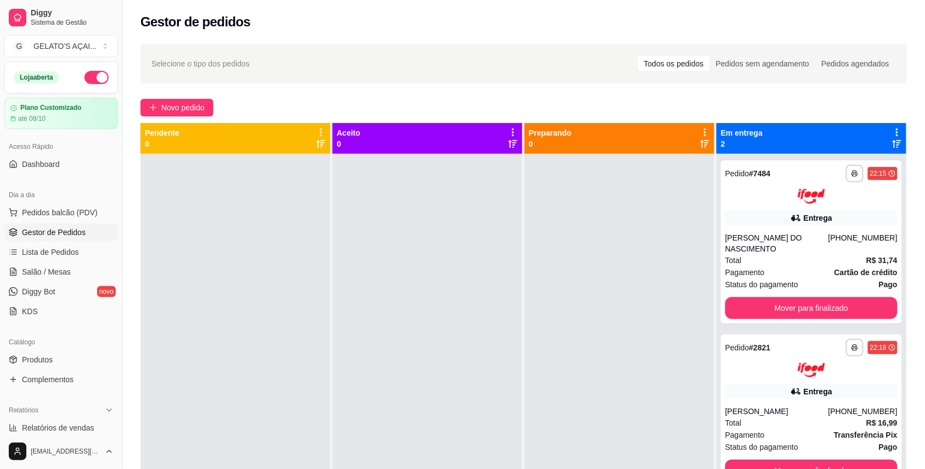
click at [84, 77] on button "button" at bounding box center [96, 77] width 24 height 13
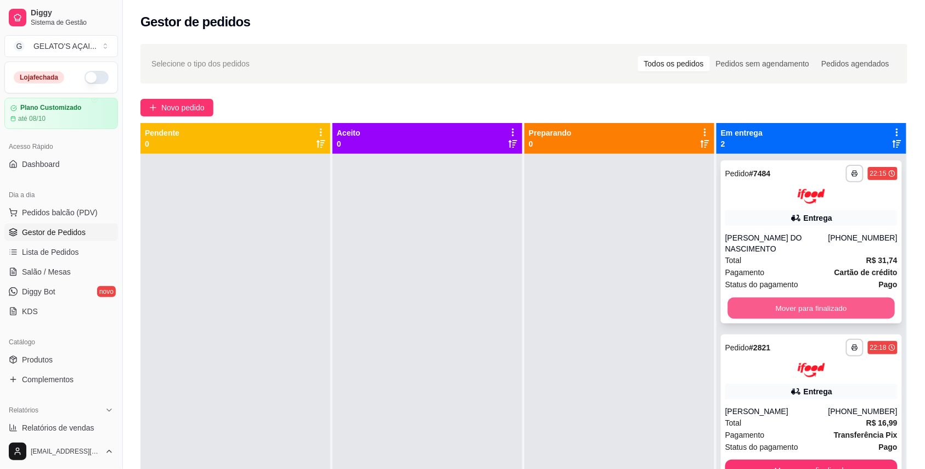
click at [865, 312] on button "Mover para finalizado" at bounding box center [811, 307] width 167 height 21
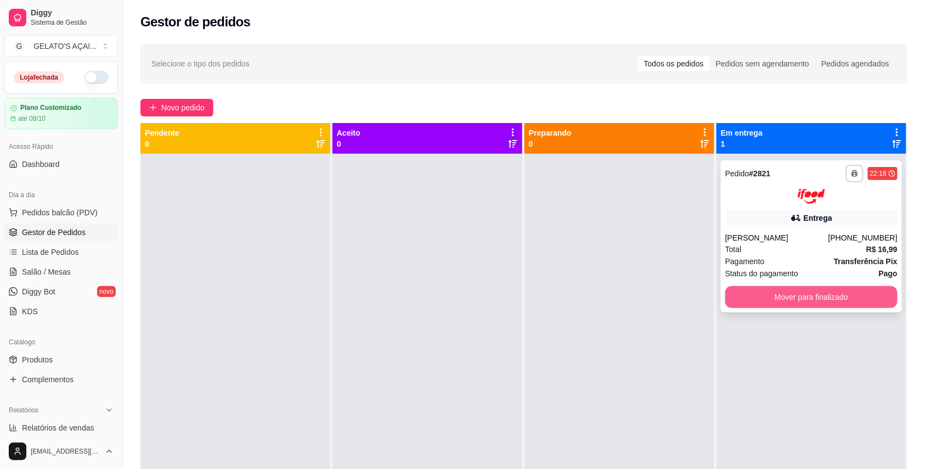
click at [859, 299] on button "Mover para finalizado" at bounding box center [811, 297] width 172 height 22
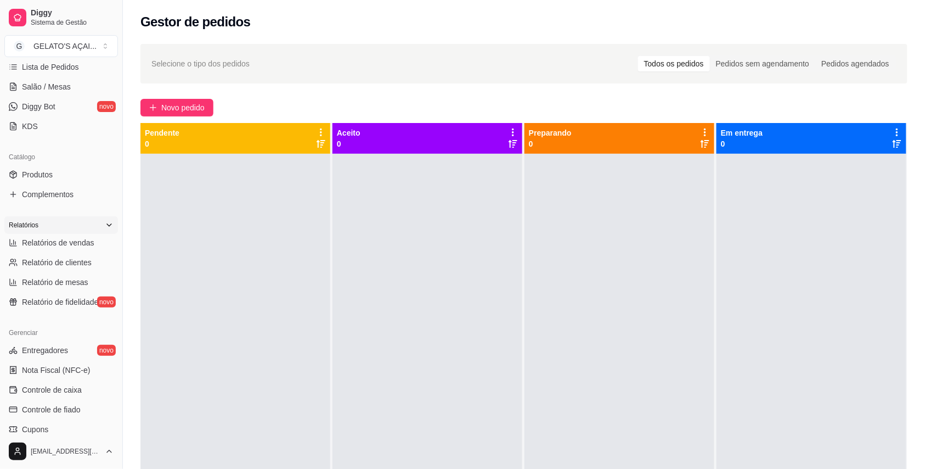
scroll to position [195, 0]
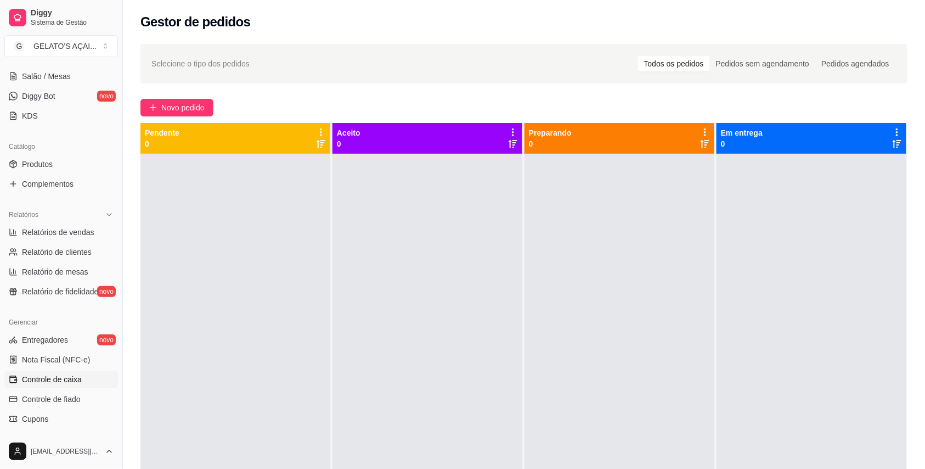
click at [77, 376] on span "Controle de caixa" at bounding box center [52, 379] width 60 height 11
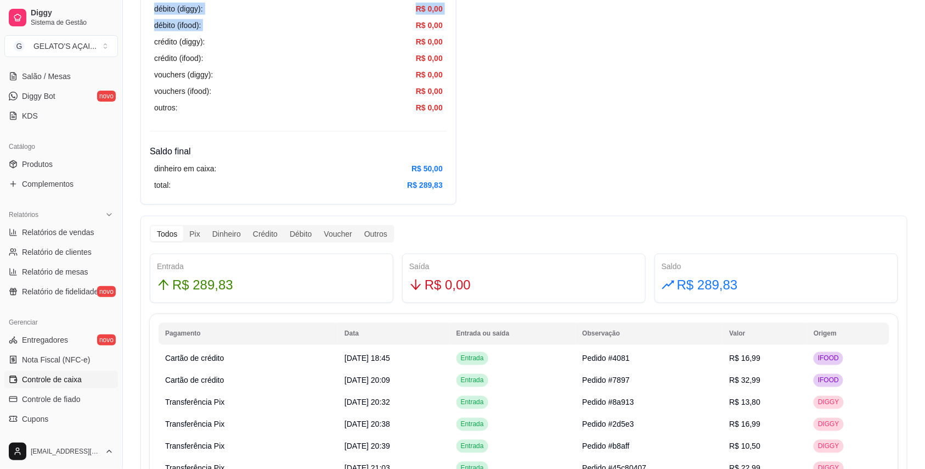
scroll to position [416, 0]
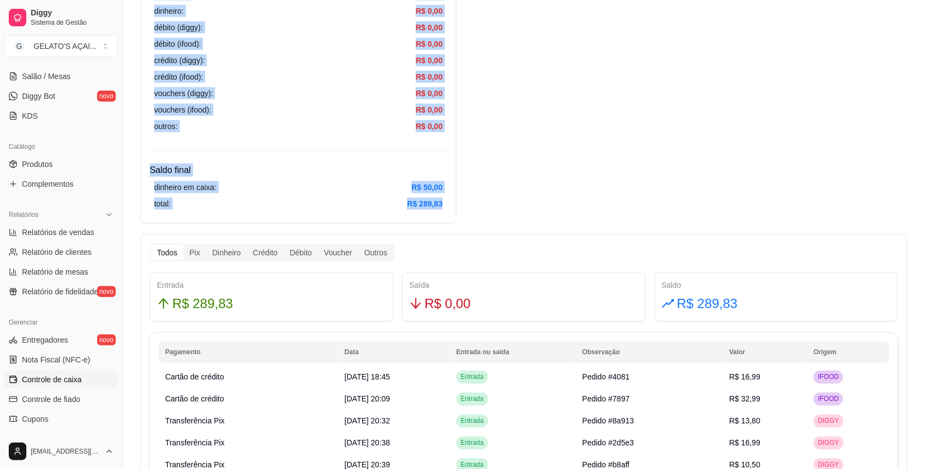
drag, startPoint x: 159, startPoint y: 72, endPoint x: 445, endPoint y: 207, distance: 317.1
copy div "Resumo Adicionar entrada/saída Data de abertura: [DATE] 18:40 Saldo inícial Din…"
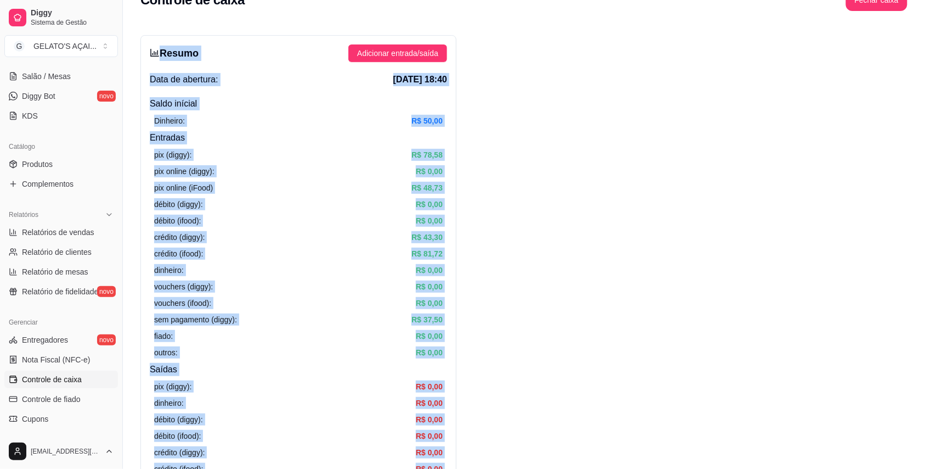
scroll to position [0, 0]
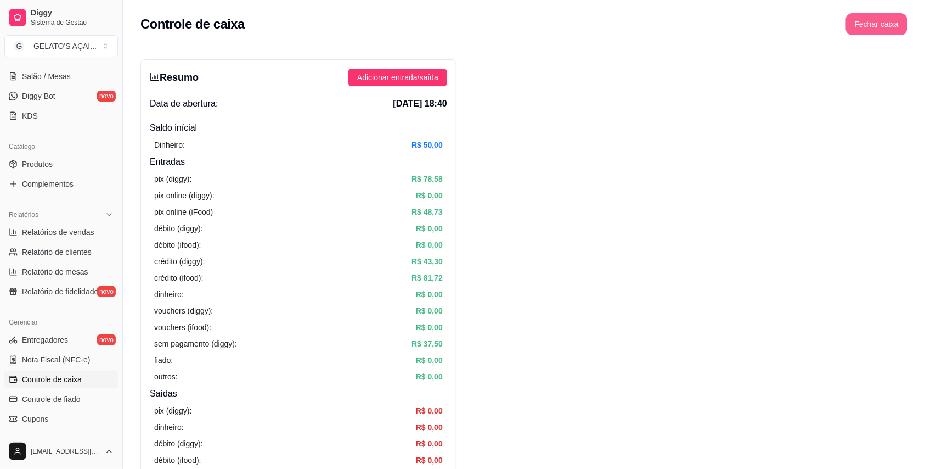
click at [867, 18] on button "Fechar caixa" at bounding box center [876, 24] width 61 height 22
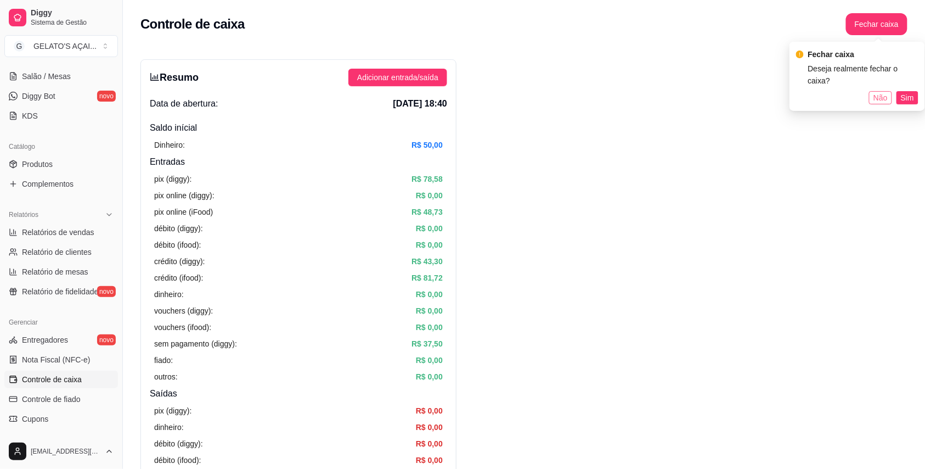
click at [881, 92] on span "Não" at bounding box center [880, 98] width 14 height 12
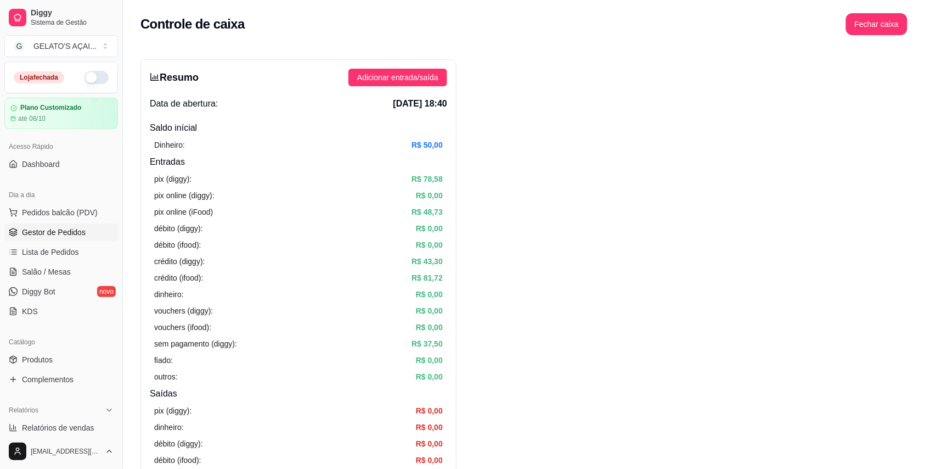
click at [56, 235] on span "Gestor de Pedidos" at bounding box center [54, 232] width 64 height 11
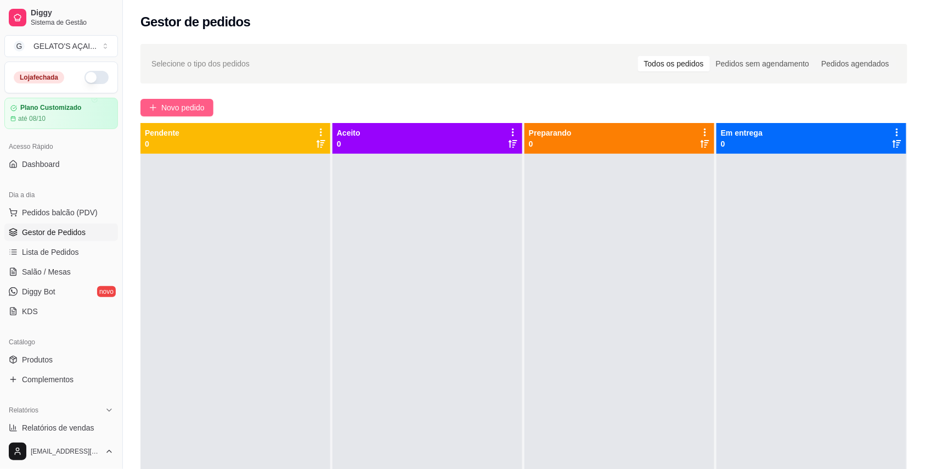
click at [156, 114] on button "Novo pedido" at bounding box center [176, 108] width 73 height 18
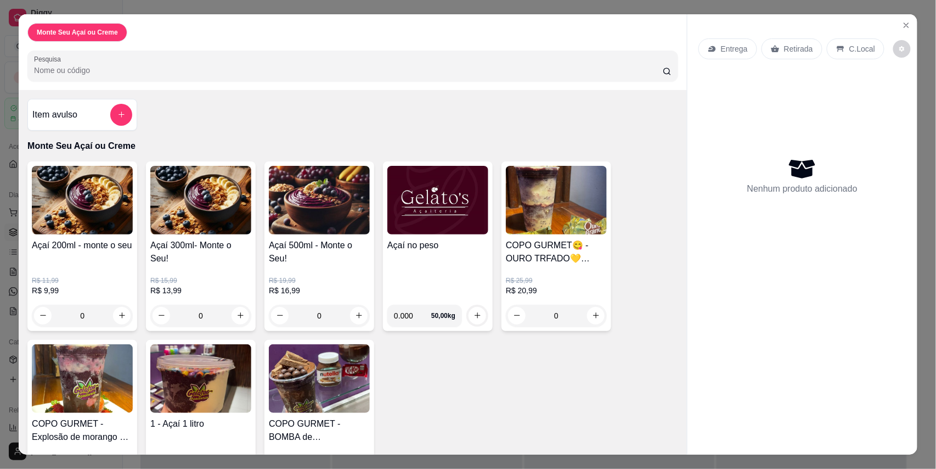
click at [335, 269] on div "R$ 19,99 R$ 16,99 0" at bounding box center [319, 295] width 101 height 61
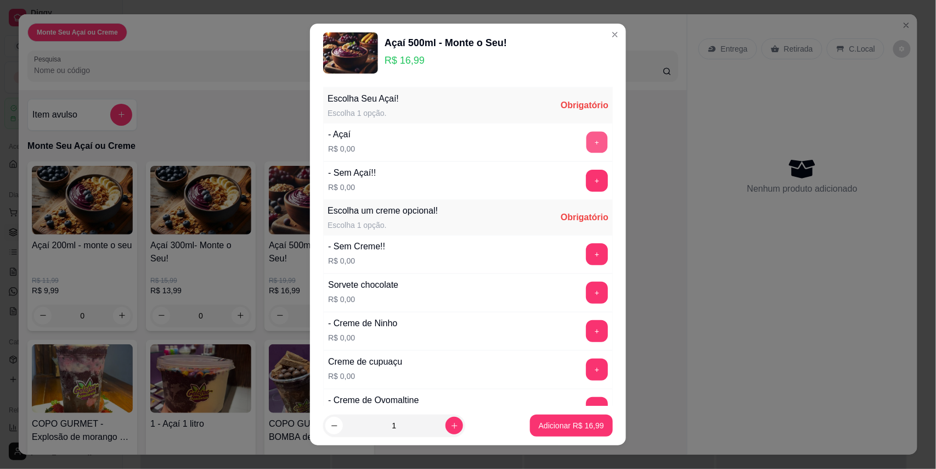
click at [587, 144] on button "+" at bounding box center [597, 141] width 21 height 21
click at [587, 260] on button "+" at bounding box center [597, 253] width 21 height 21
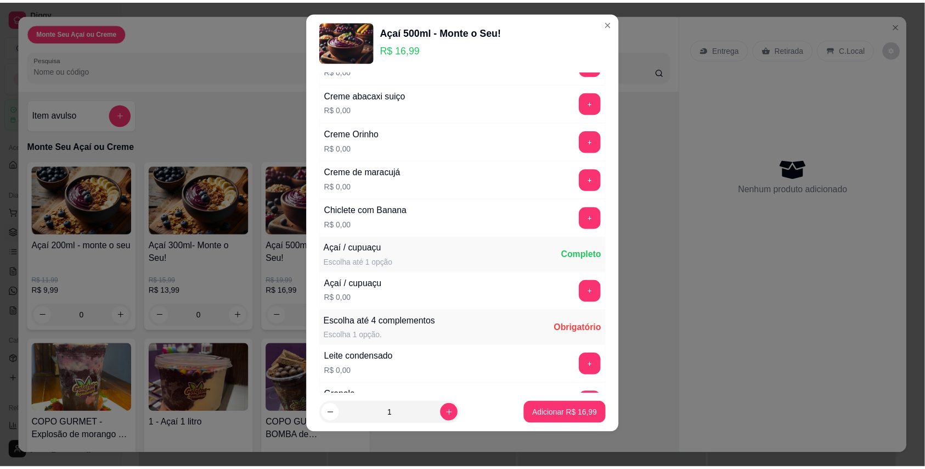
scroll to position [488, 0]
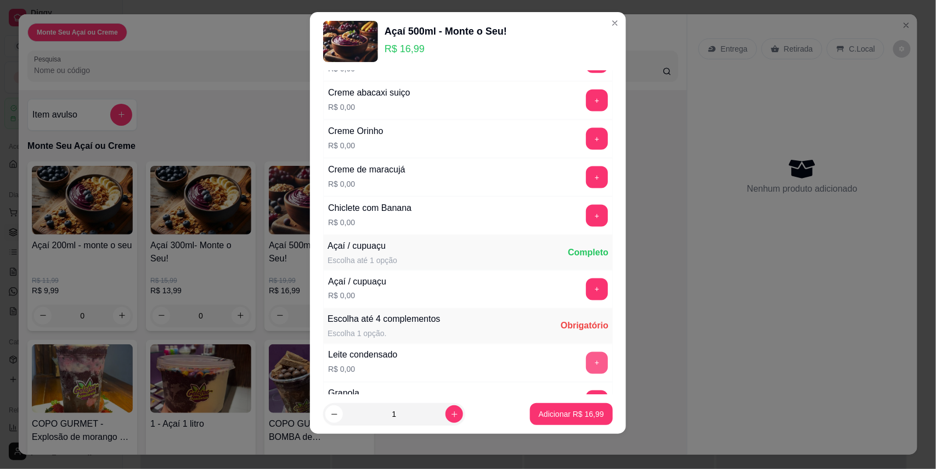
click at [586, 365] on button "+" at bounding box center [597, 363] width 22 height 22
click at [559, 407] on button "Adicionar R$ 16,99" at bounding box center [571, 414] width 83 height 22
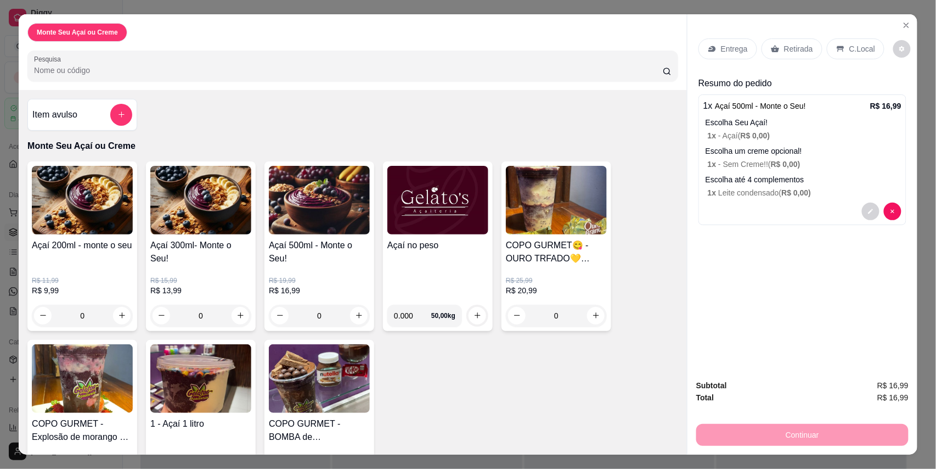
click at [806, 43] on p "Retirada" at bounding box center [798, 48] width 29 height 11
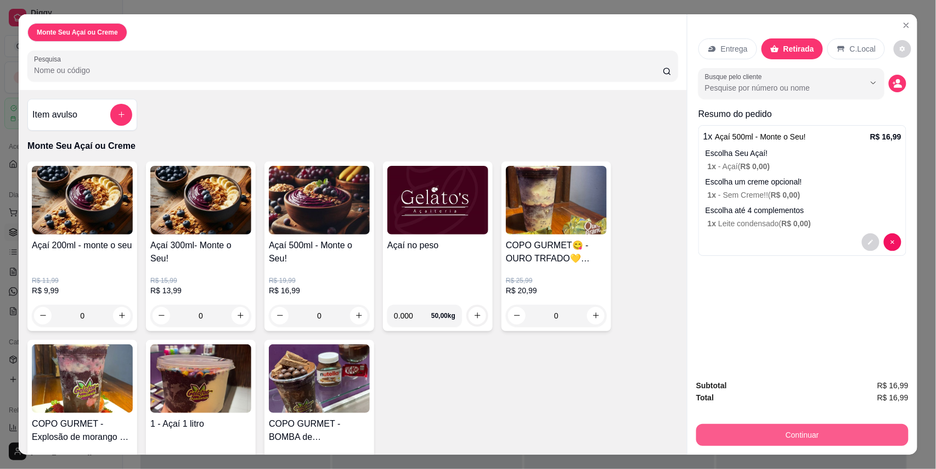
click at [780, 435] on button "Continuar" at bounding box center [802, 435] width 212 height 22
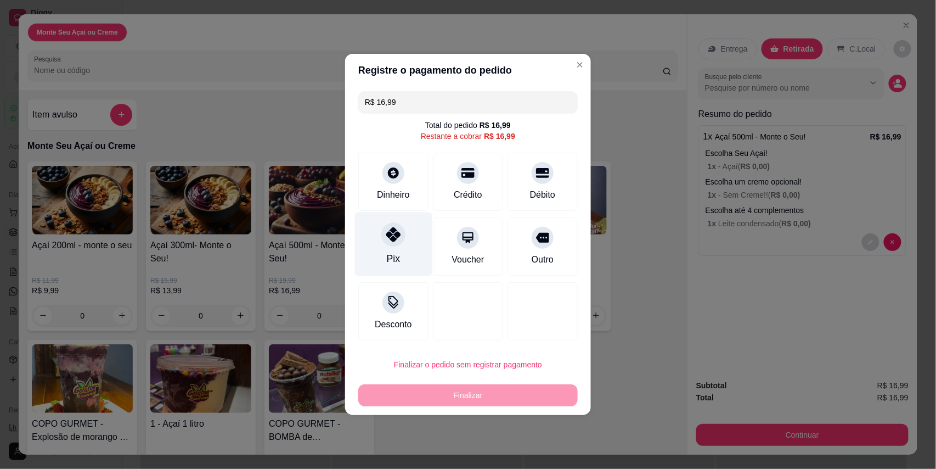
click at [373, 250] on div "Pix" at bounding box center [393, 244] width 77 height 64
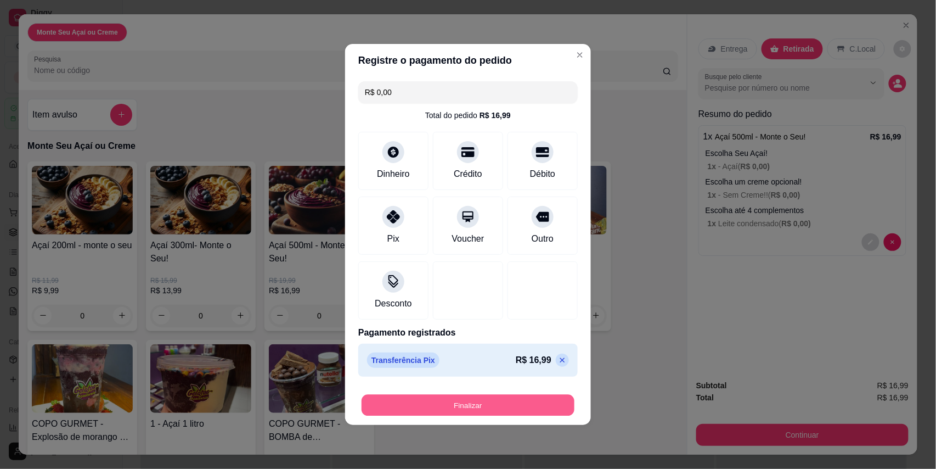
click at [470, 402] on button "Finalizar" at bounding box center [468, 404] width 213 height 21
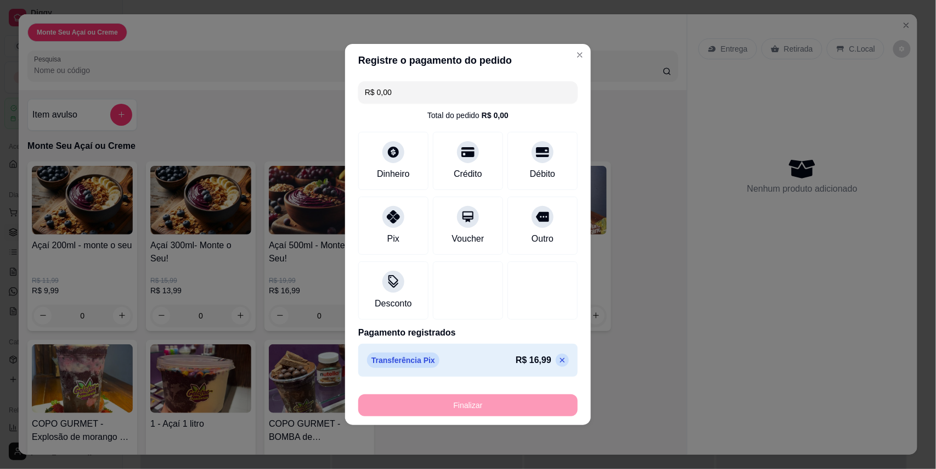
type input "-R$ 16,99"
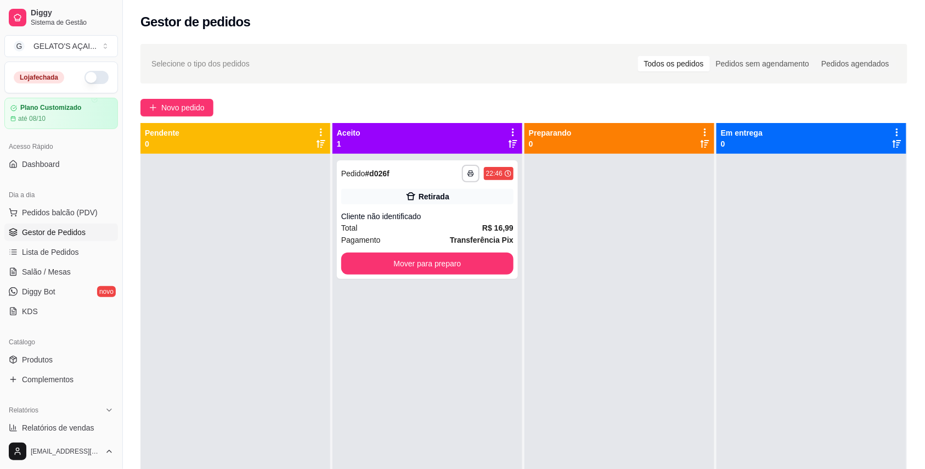
click at [555, 58] on div "Selecione o tipo dos pedidos Todos os pedidos Pedidos sem agendamento Pedidos a…" at bounding box center [523, 64] width 745 height 18
click at [440, 253] on button "Mover para preparo" at bounding box center [427, 263] width 172 height 22
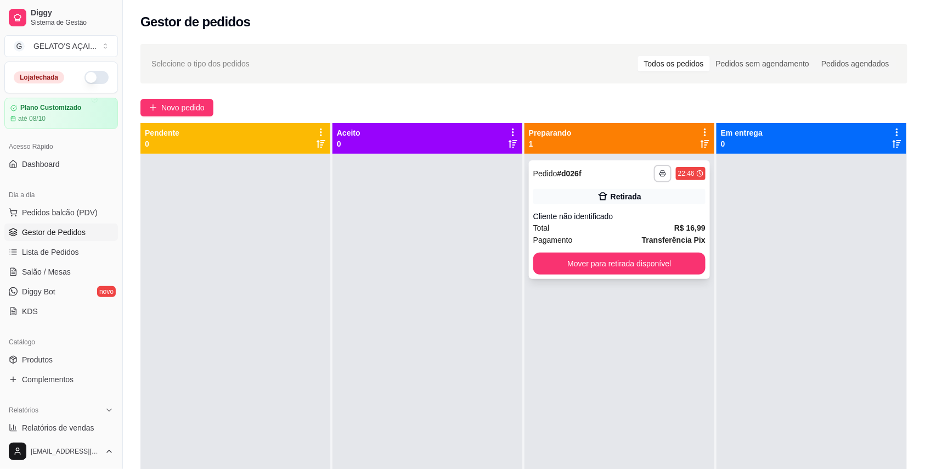
click at [625, 257] on button "Mover para retirada disponível" at bounding box center [619, 263] width 172 height 22
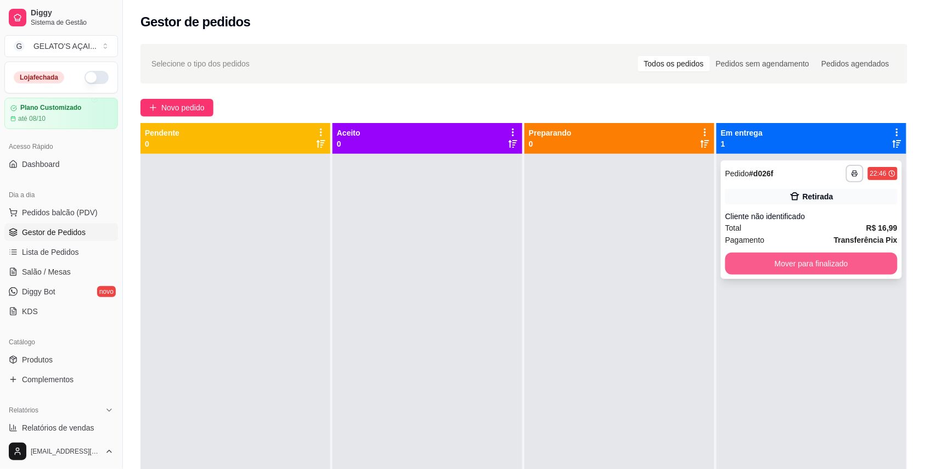
click at [786, 260] on button "Mover para finalizado" at bounding box center [811, 263] width 172 height 22
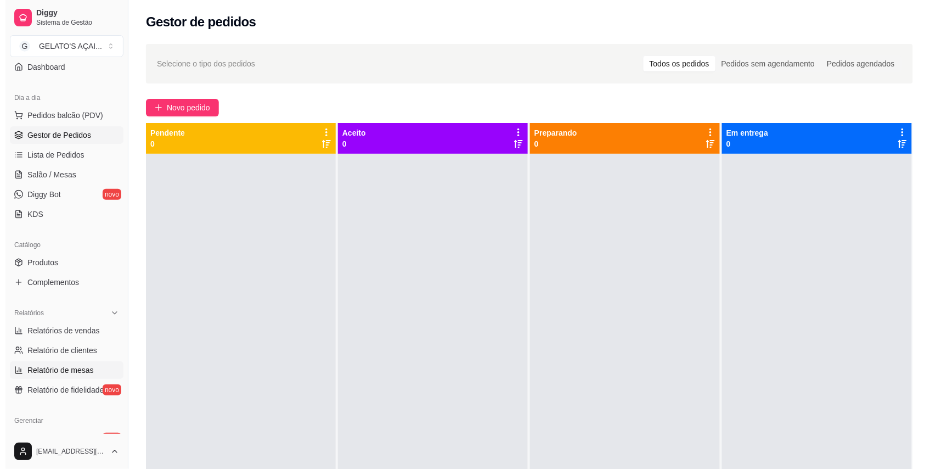
scroll to position [195, 0]
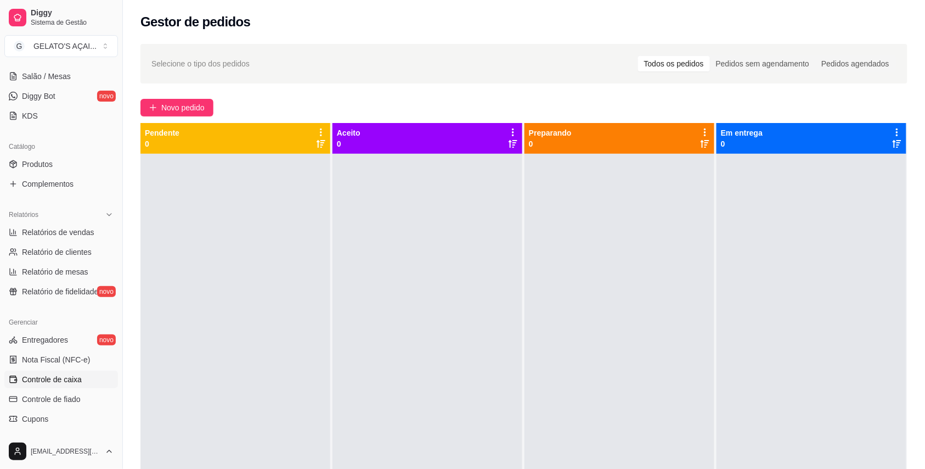
click at [71, 380] on span "Controle de caixa" at bounding box center [52, 379] width 60 height 11
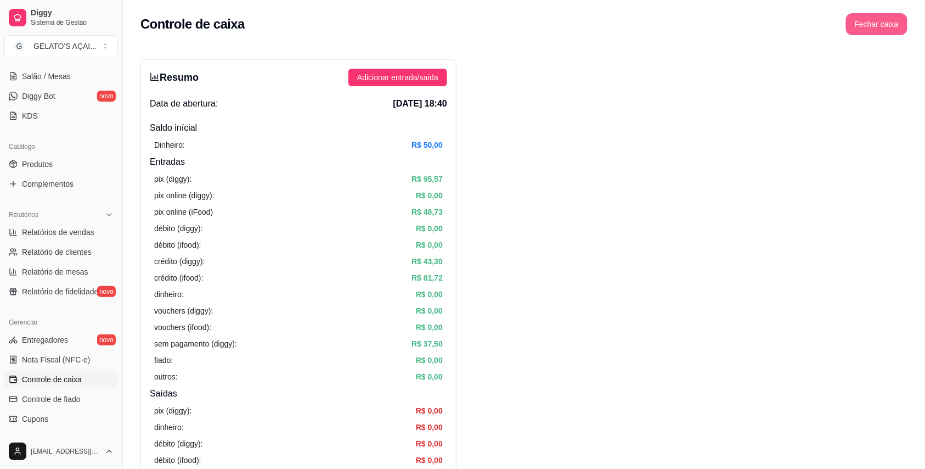
click at [903, 25] on button "Fechar caixa" at bounding box center [876, 24] width 61 height 22
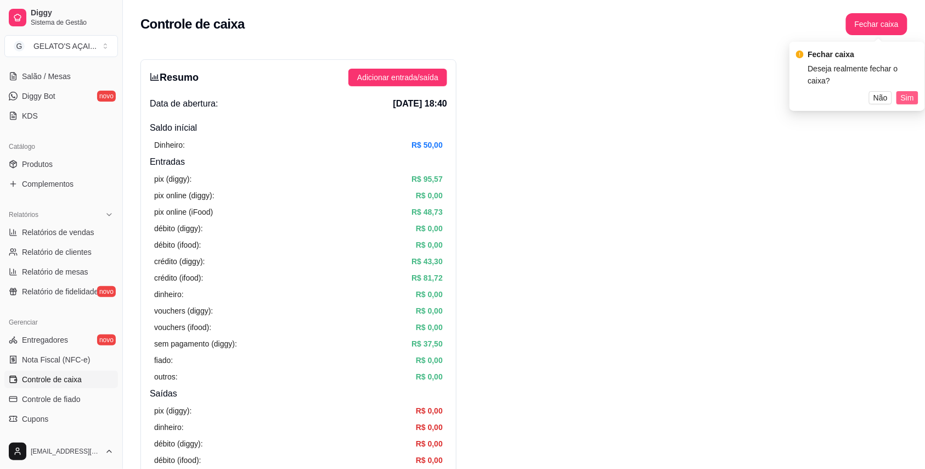
click at [907, 92] on span "Sim" at bounding box center [907, 98] width 13 height 12
